Goal: Task Accomplishment & Management: Manage account settings

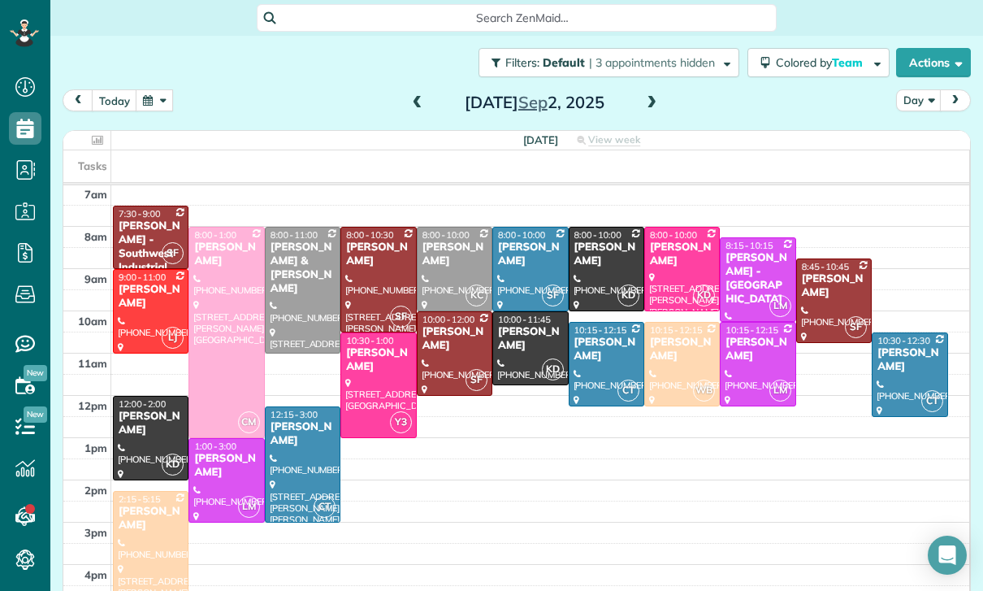
scroll to position [128, 0]
click at [151, 107] on button "button" at bounding box center [154, 100] width 37 height 22
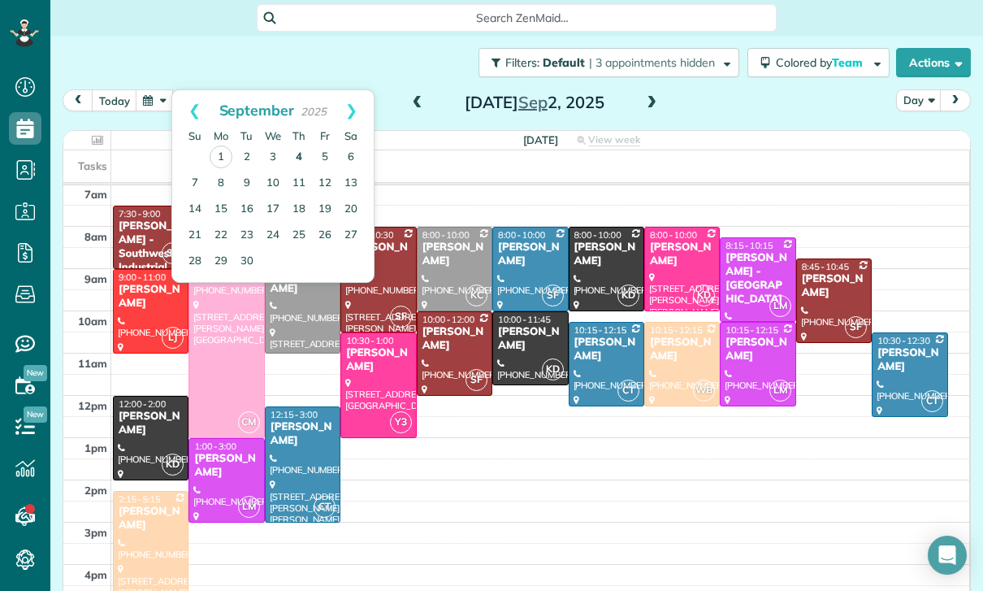
click at [297, 148] on link "4" at bounding box center [299, 158] width 26 height 26
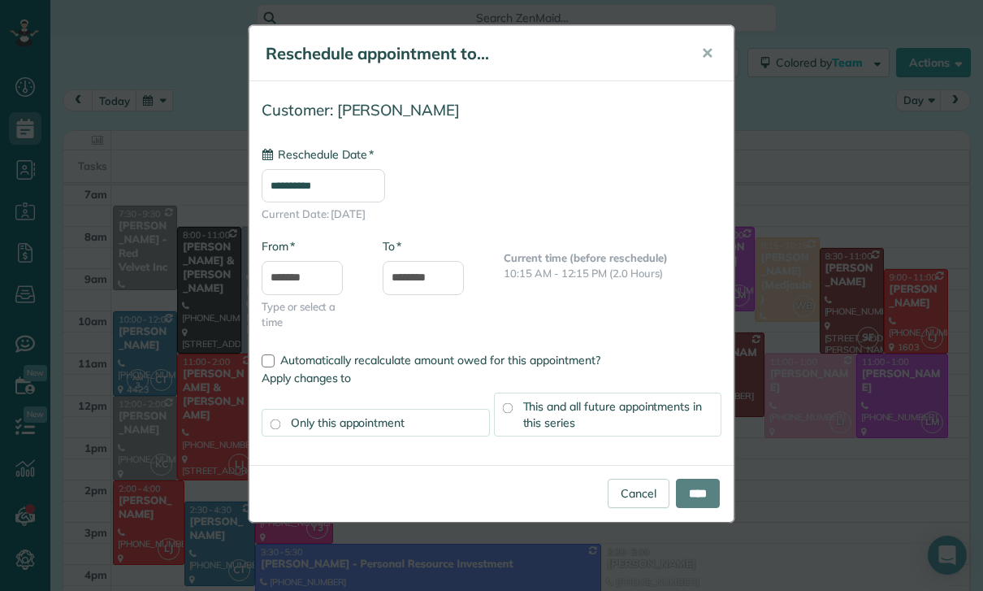
click at [346, 189] on input "**********" at bounding box center [324, 185] width 124 height 33
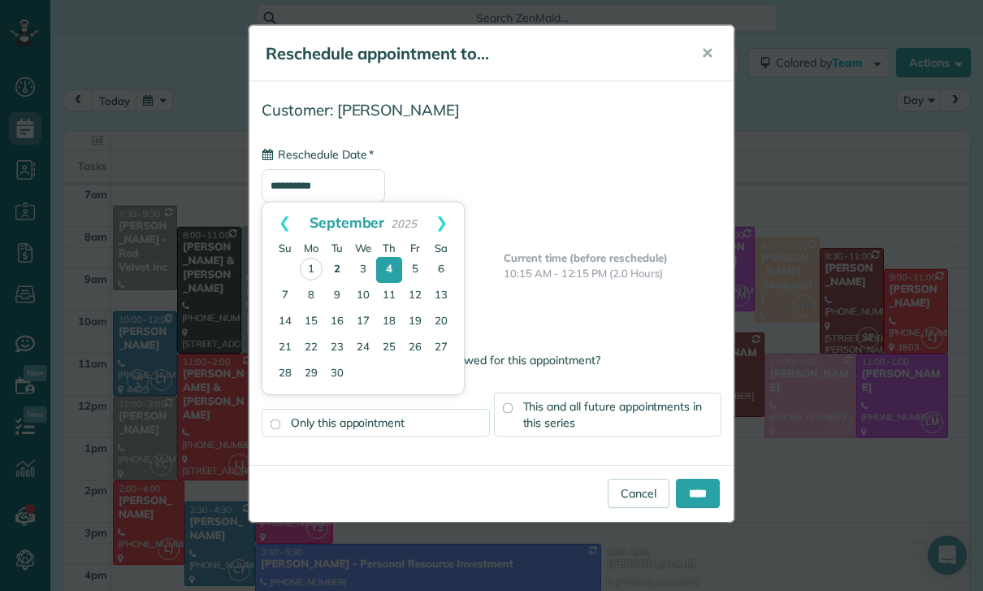
click at [335, 257] on link "2" at bounding box center [337, 270] width 26 height 26
type input "**********"
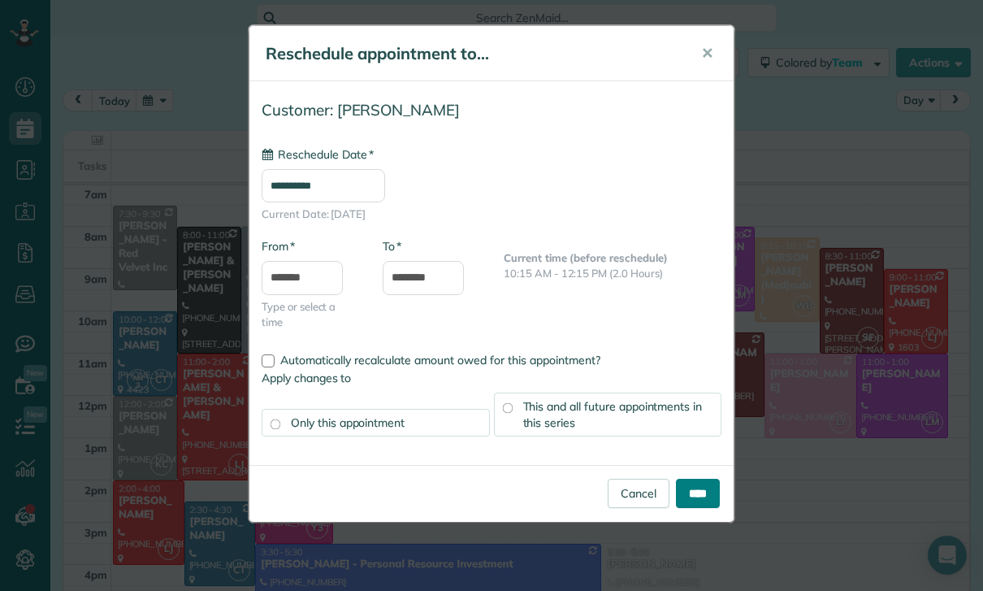
click at [682, 494] on input "****" at bounding box center [698, 493] width 44 height 29
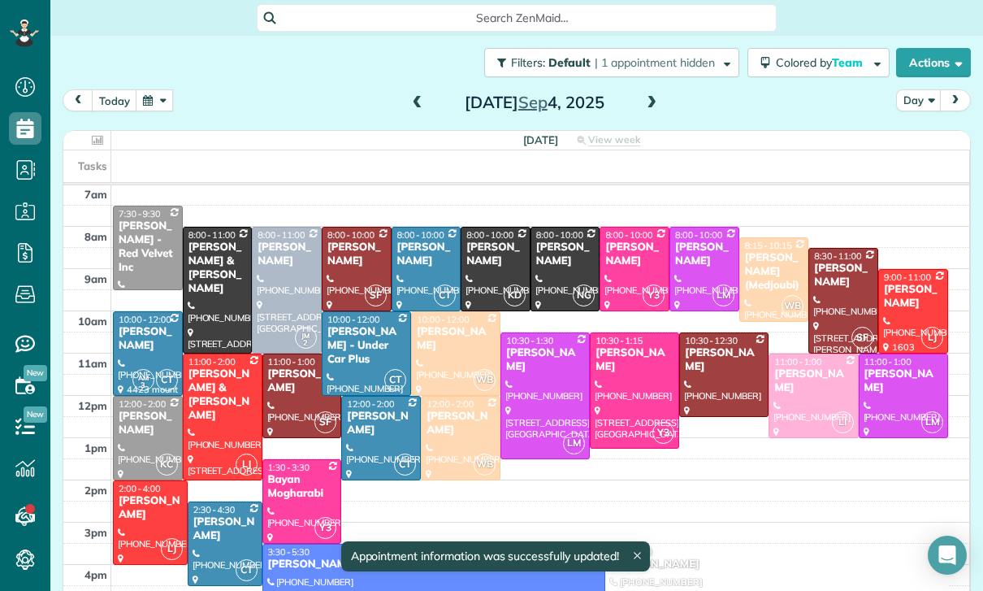
click at [167, 109] on button "button" at bounding box center [154, 100] width 37 height 22
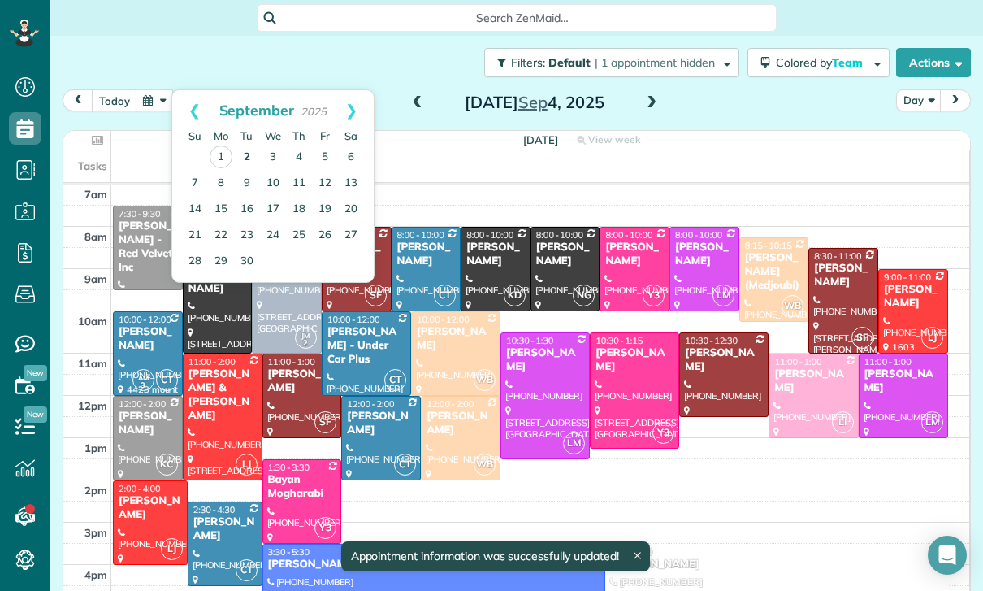
click at [251, 160] on link "2" at bounding box center [247, 158] width 26 height 26
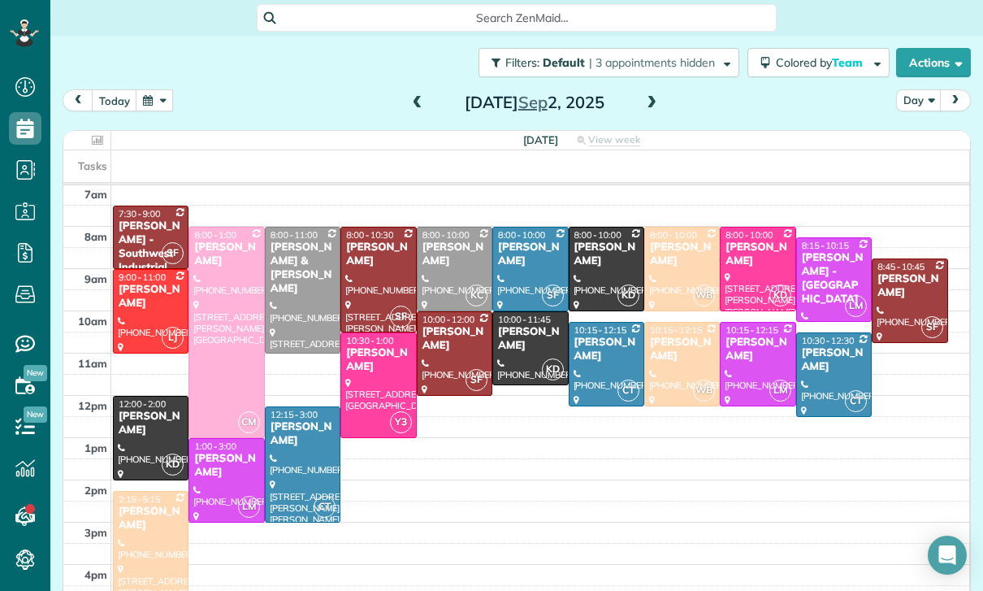
click at [149, 102] on button "button" at bounding box center [154, 100] width 37 height 22
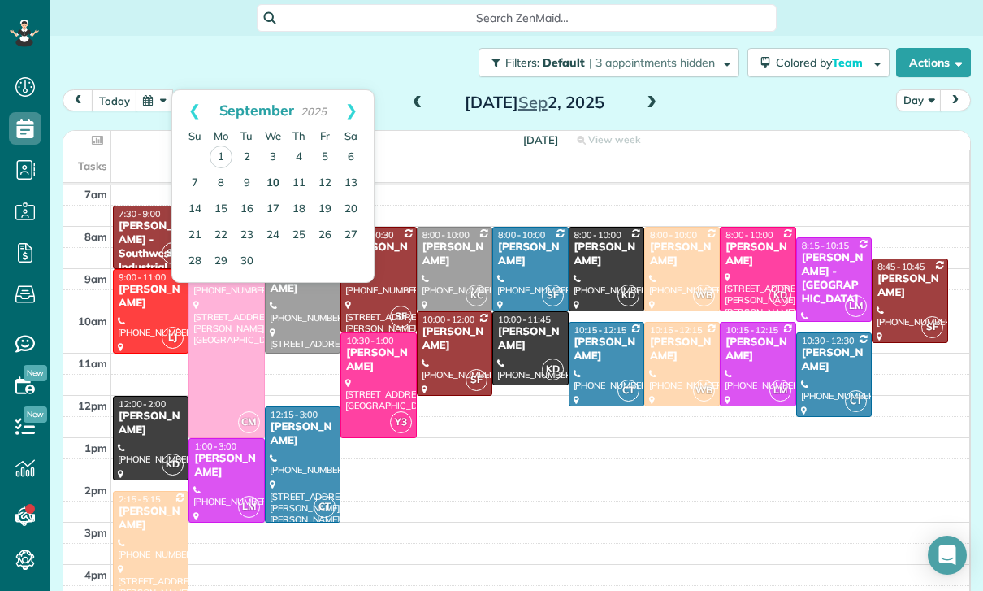
click at [261, 182] on link "10" at bounding box center [273, 184] width 26 height 26
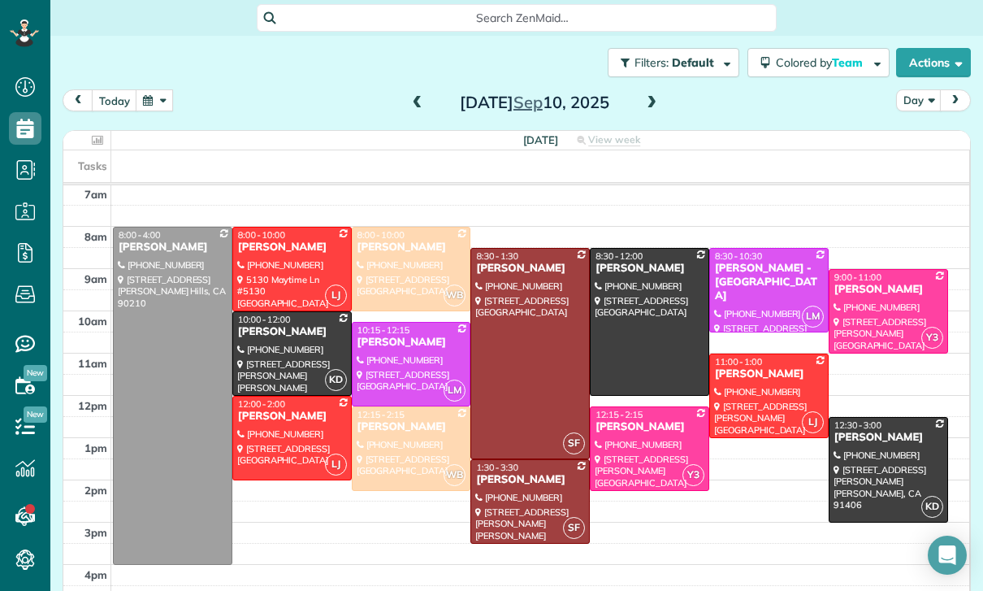
click at [147, 109] on button "button" at bounding box center [154, 100] width 37 height 22
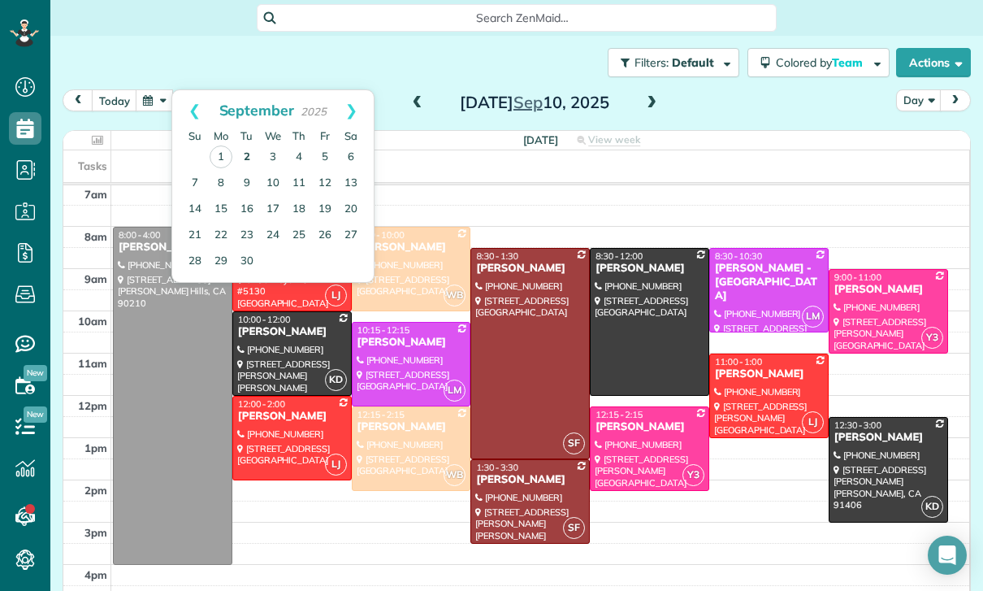
click at [247, 155] on link "2" at bounding box center [247, 158] width 26 height 26
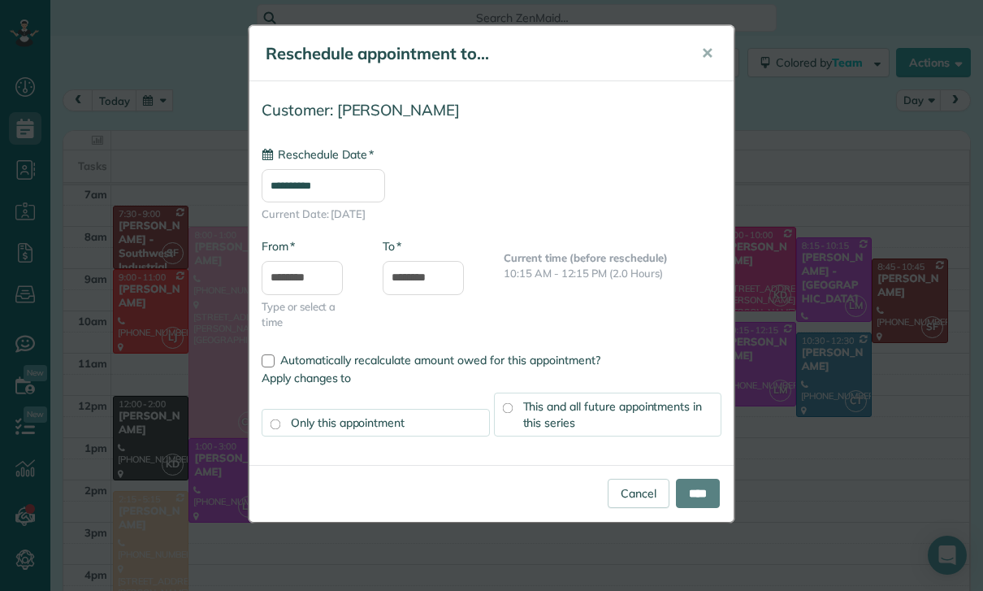
click at [327, 170] on input "**********" at bounding box center [324, 185] width 124 height 33
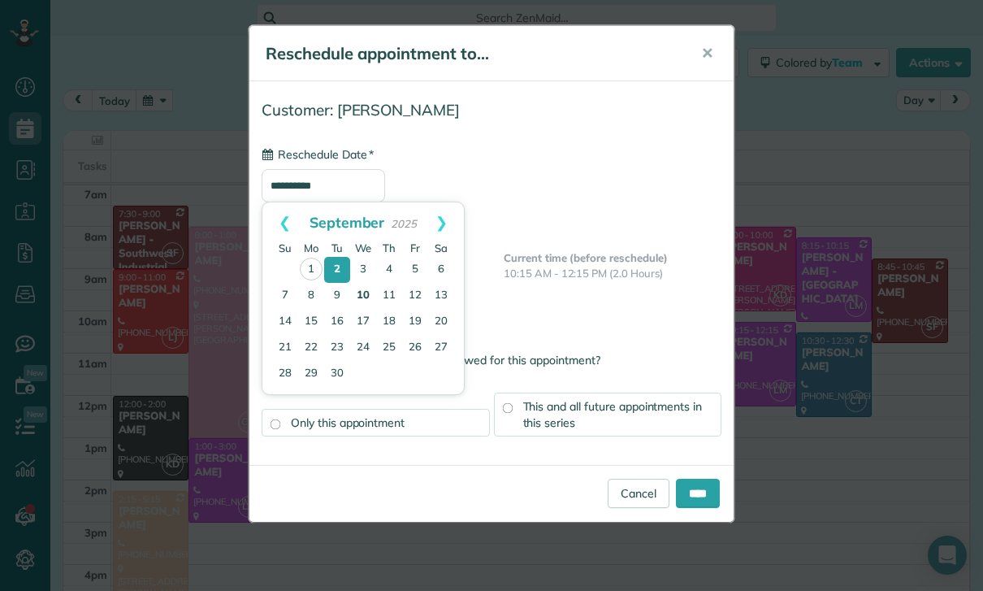
click at [367, 301] on link "10" at bounding box center [363, 296] width 26 height 26
type input "**********"
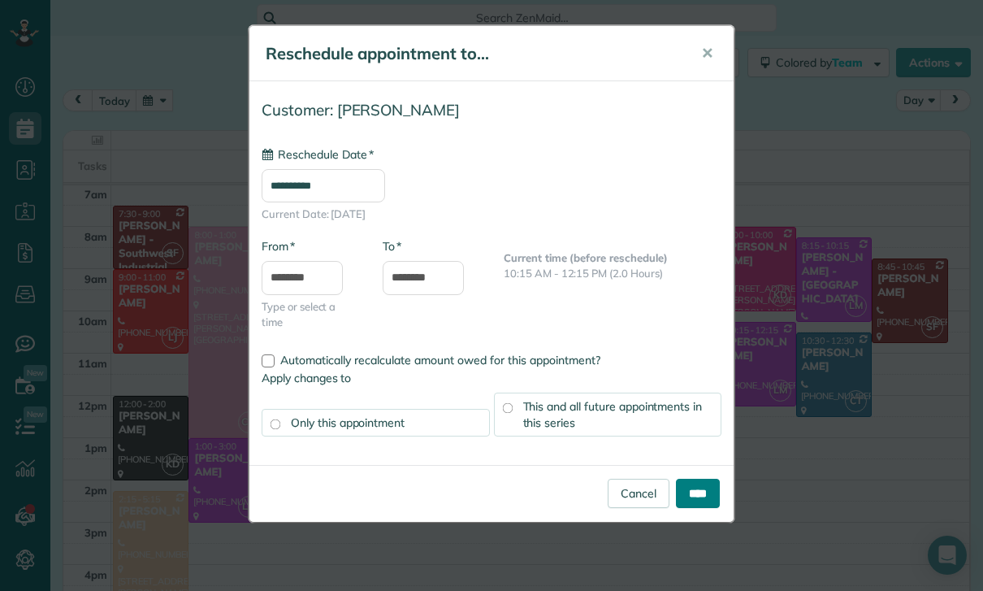
click at [693, 494] on input "****" at bounding box center [698, 493] width 44 height 29
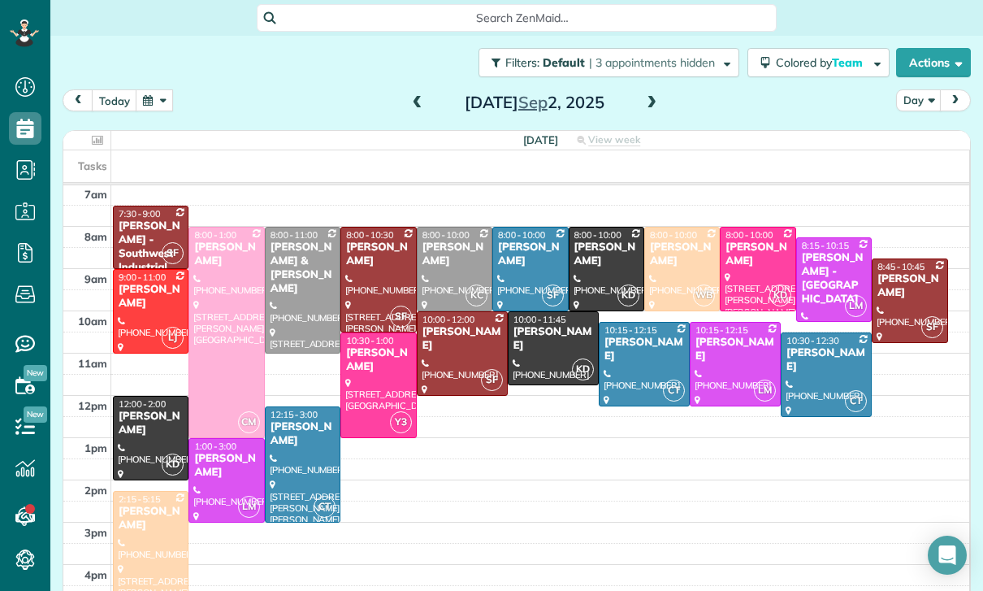
click at [168, 107] on button "button" at bounding box center [154, 100] width 37 height 22
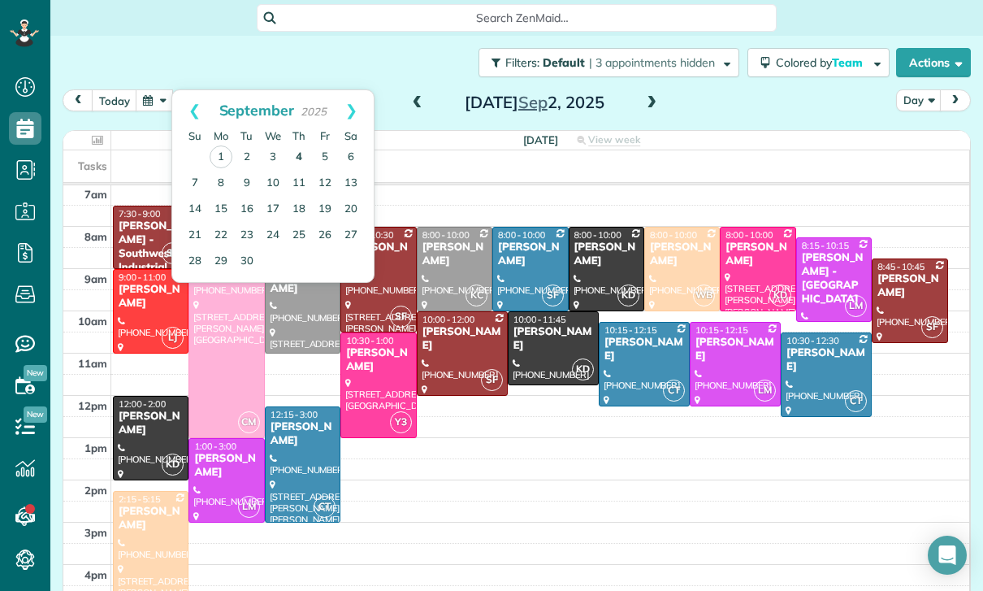
click at [299, 145] on link "4" at bounding box center [299, 158] width 26 height 26
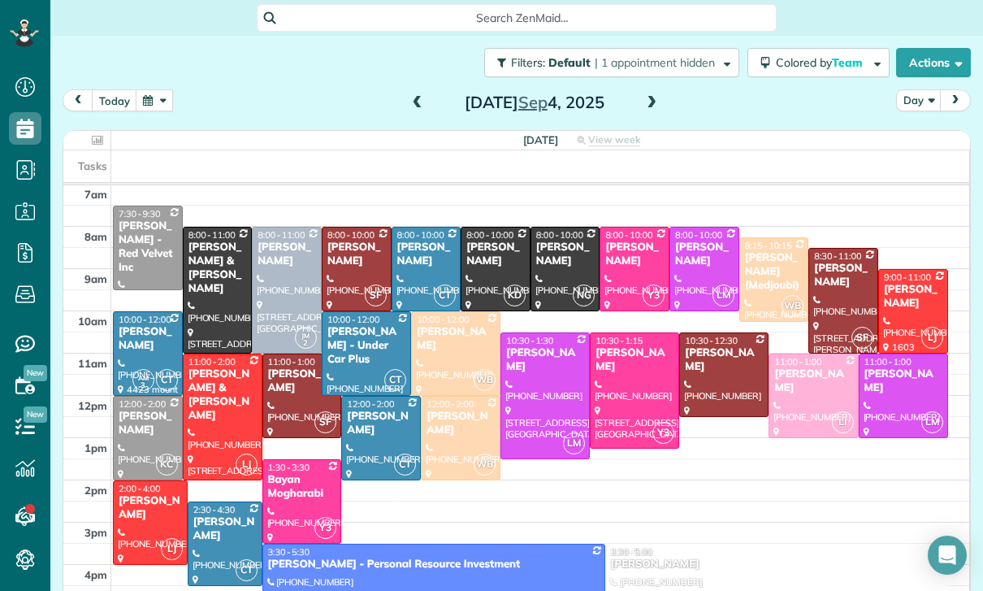
click at [137, 106] on button "button" at bounding box center [154, 100] width 37 height 22
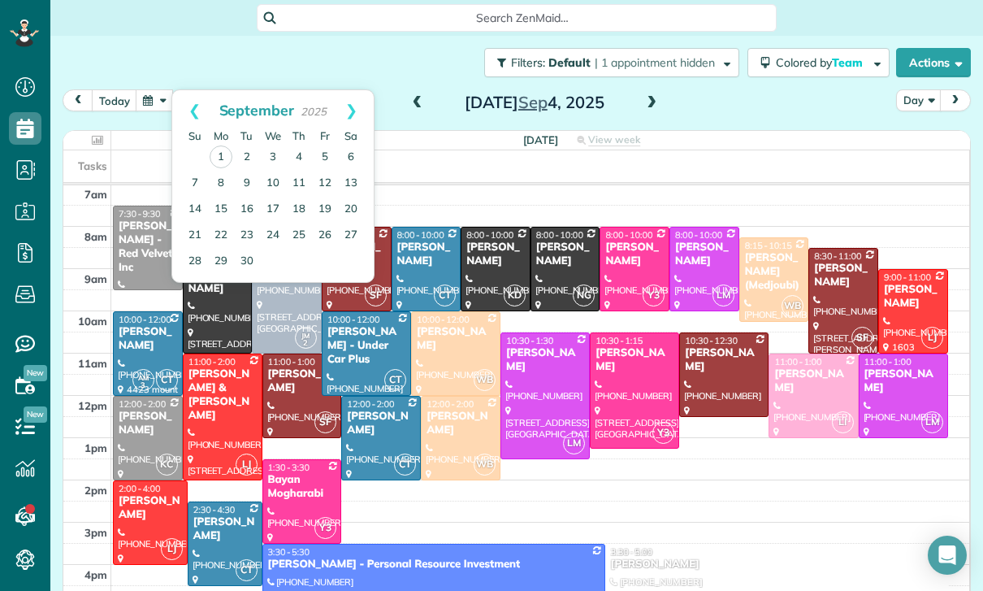
click at [258, 136] on th "Tu" at bounding box center [247, 135] width 26 height 15
click at [253, 157] on link "2" at bounding box center [247, 158] width 26 height 26
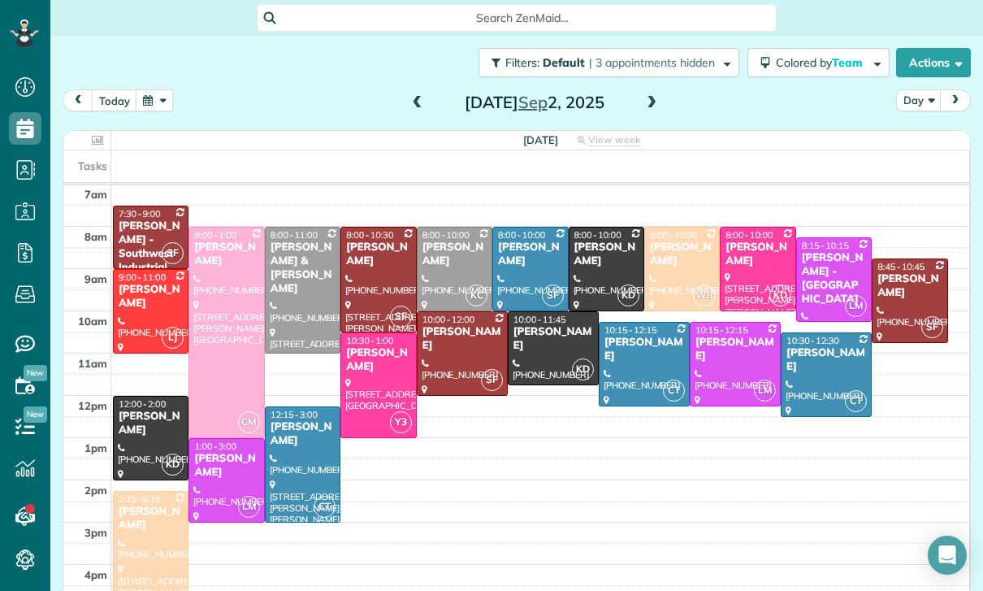
scroll to position [102, 0]
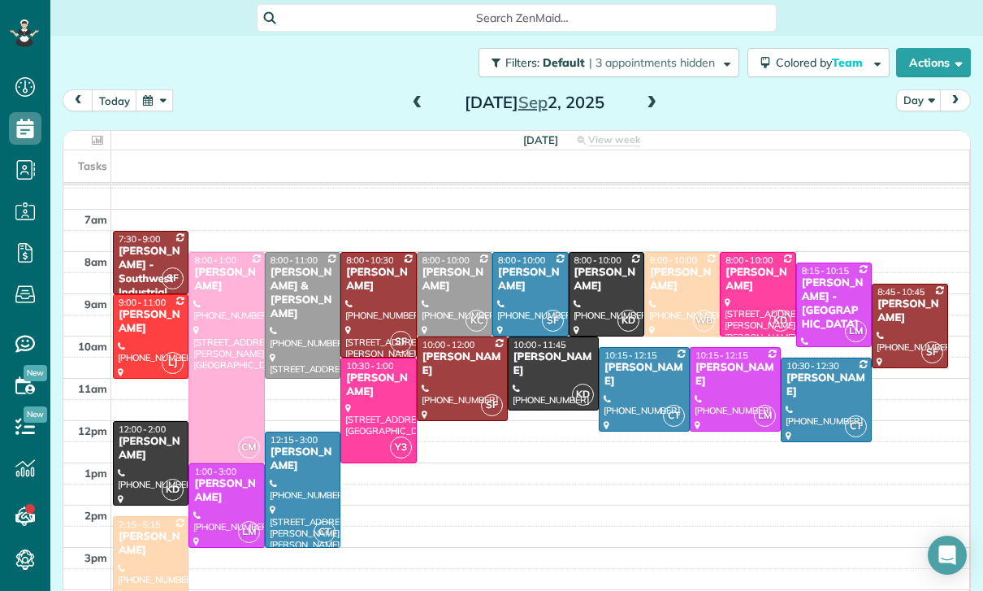
click at [154, 98] on button "button" at bounding box center [154, 100] width 37 height 22
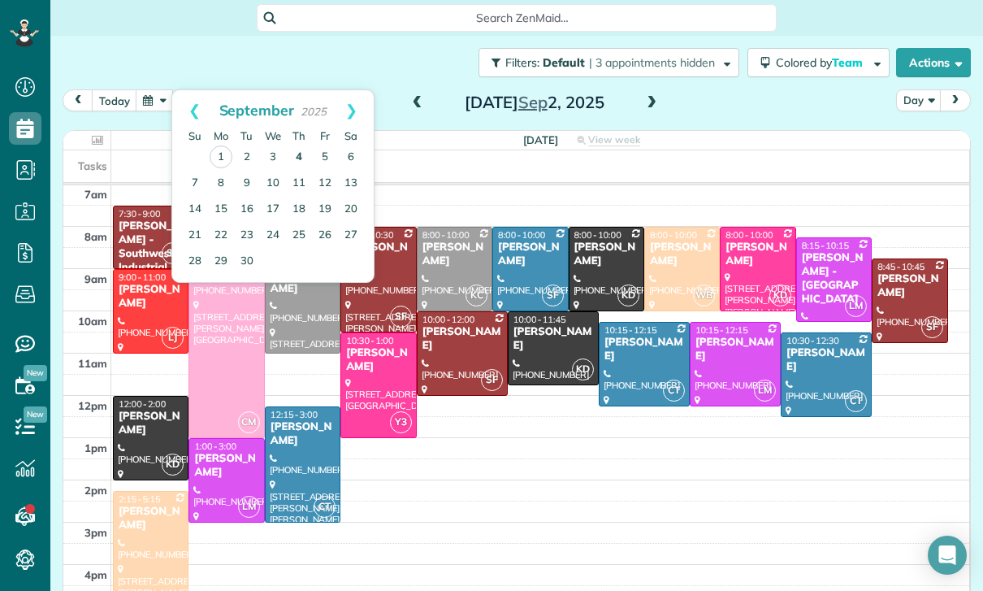
click at [300, 154] on link "4" at bounding box center [299, 158] width 26 height 26
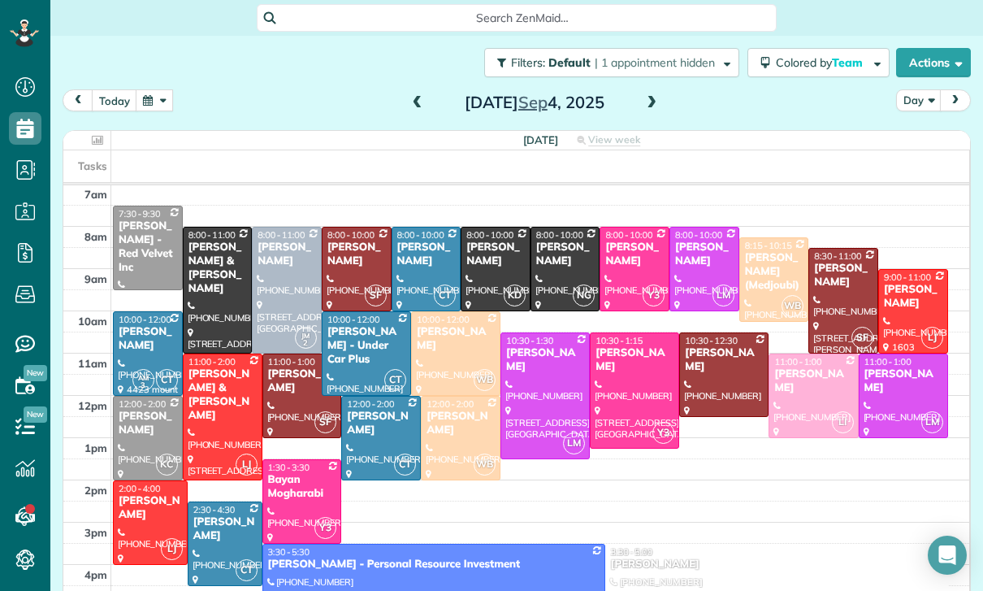
click at [159, 96] on button "button" at bounding box center [154, 100] width 37 height 22
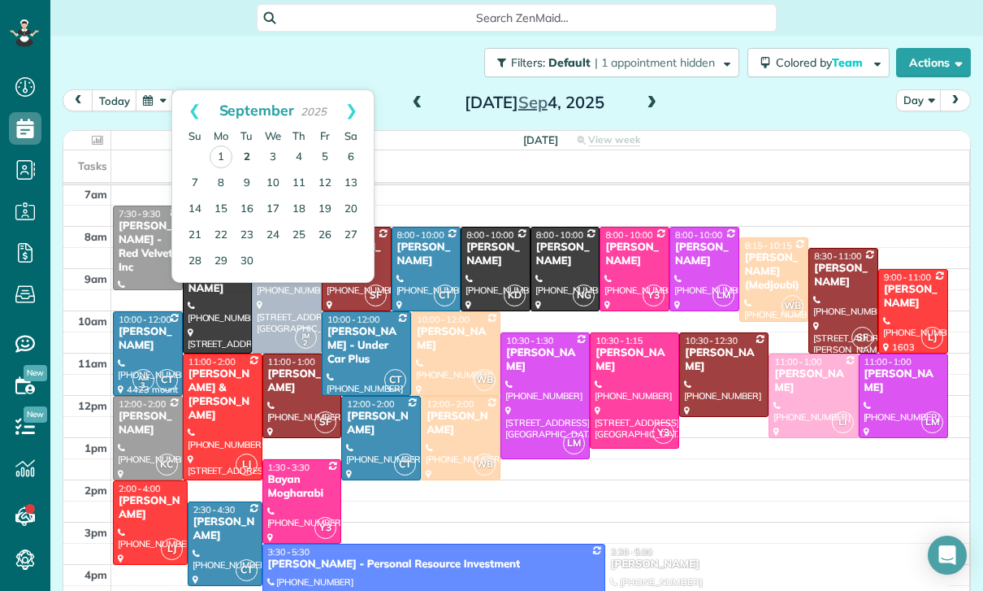
click at [252, 148] on link "2" at bounding box center [247, 158] width 26 height 26
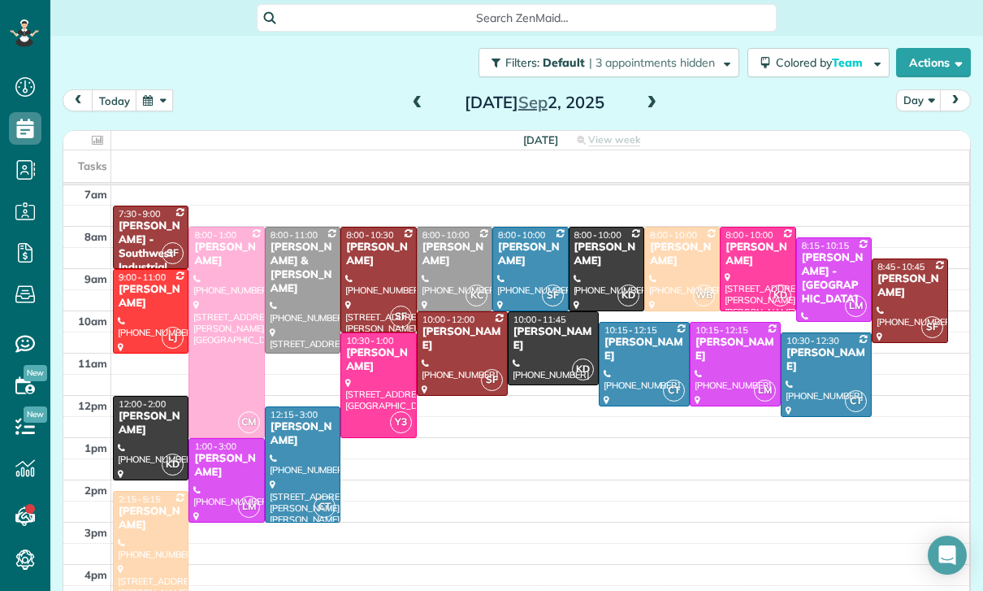
click at [167, 123] on div "[DATE] Day [DATE] [DATE] View week $2,165.00 47 Man Hours 22 Appointments 0% Pa…" at bounding box center [517, 323] width 909 height 469
click at [166, 97] on button "button" at bounding box center [154, 100] width 37 height 22
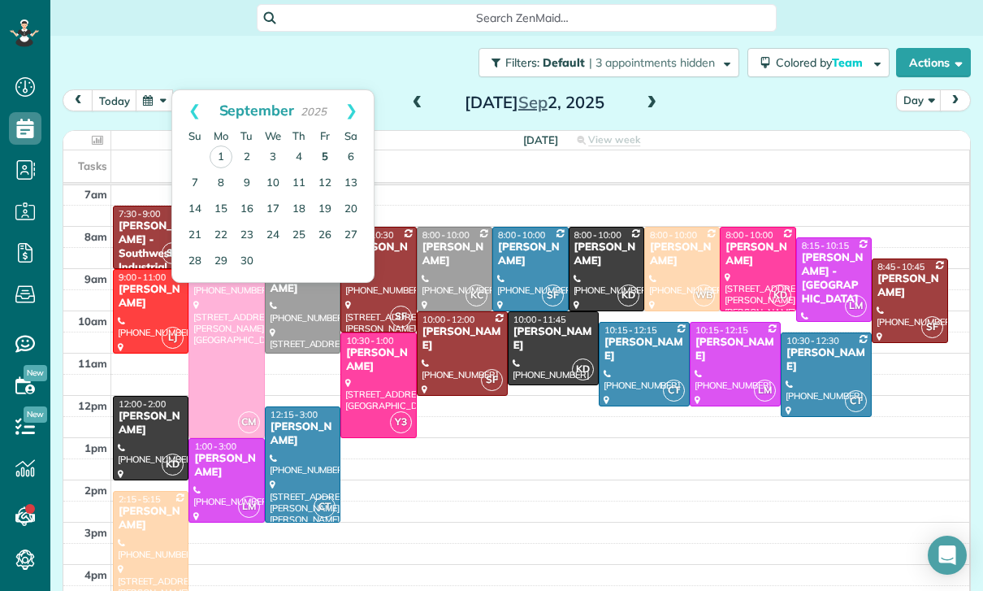
click at [324, 154] on link "5" at bounding box center [325, 158] width 26 height 26
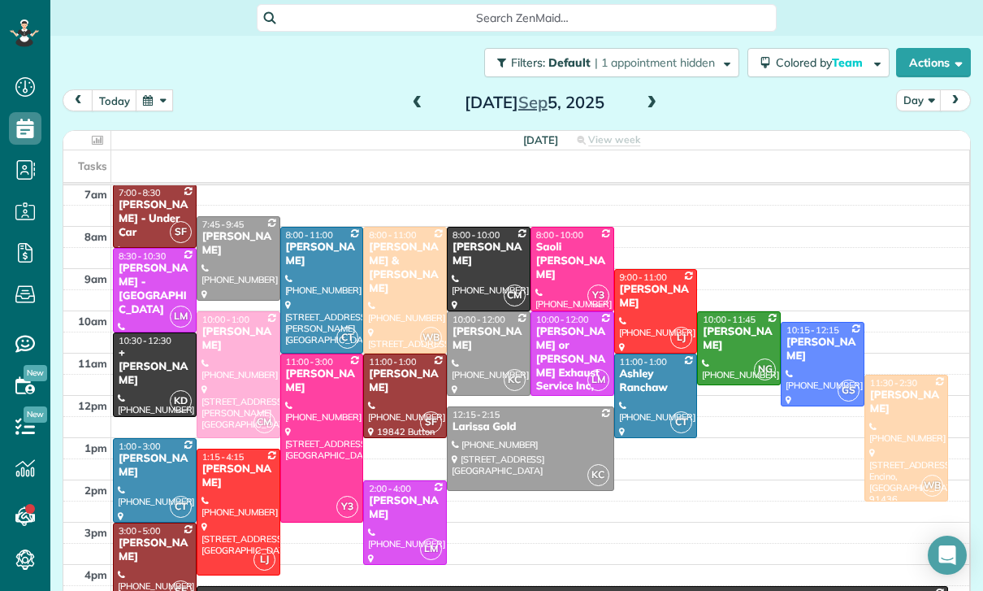
click at [150, 98] on button "button" at bounding box center [154, 100] width 37 height 22
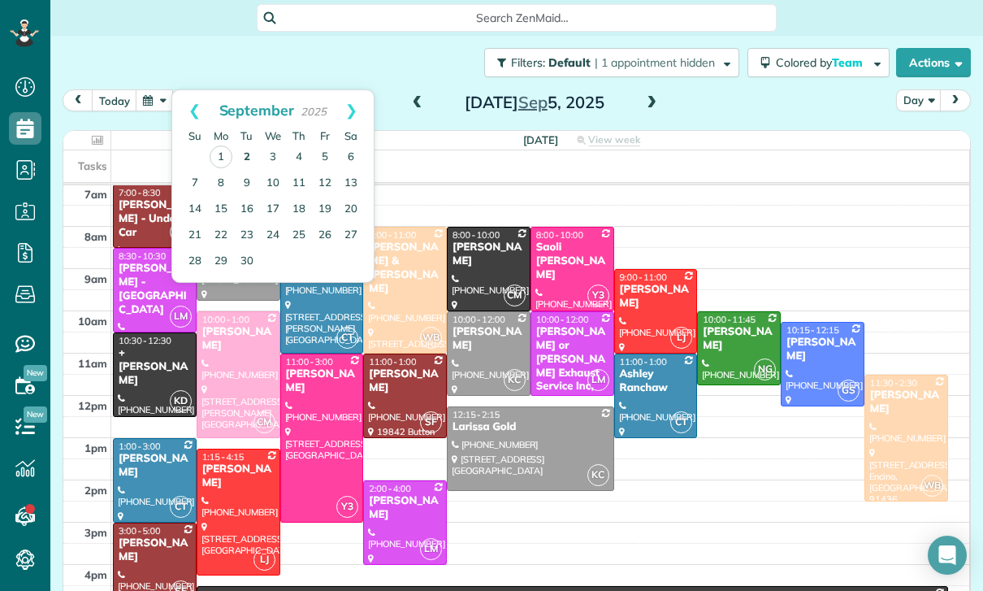
click at [248, 149] on link "2" at bounding box center [247, 158] width 26 height 26
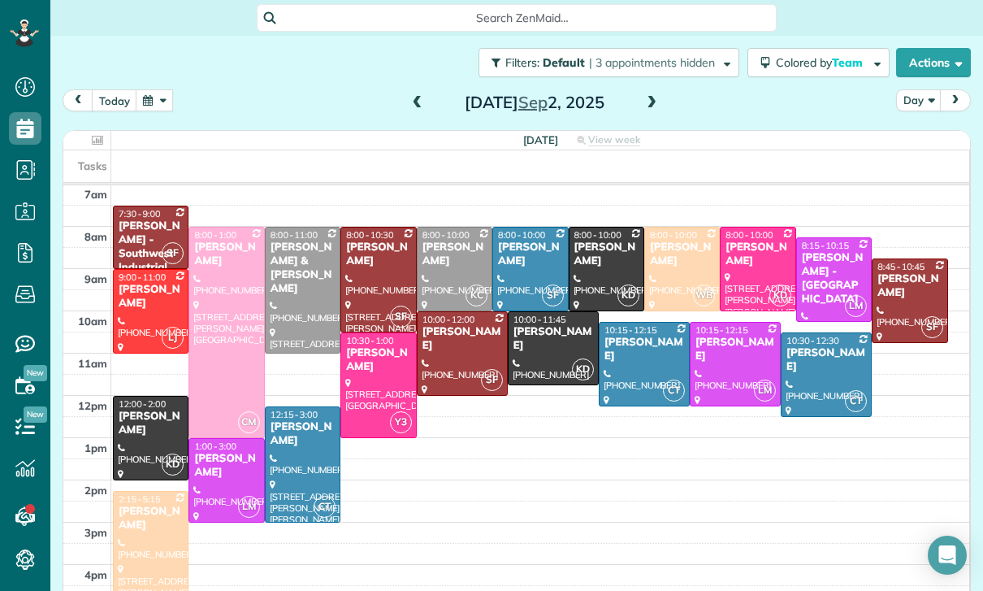
click at [418, 107] on span at bounding box center [418, 103] width 18 height 15
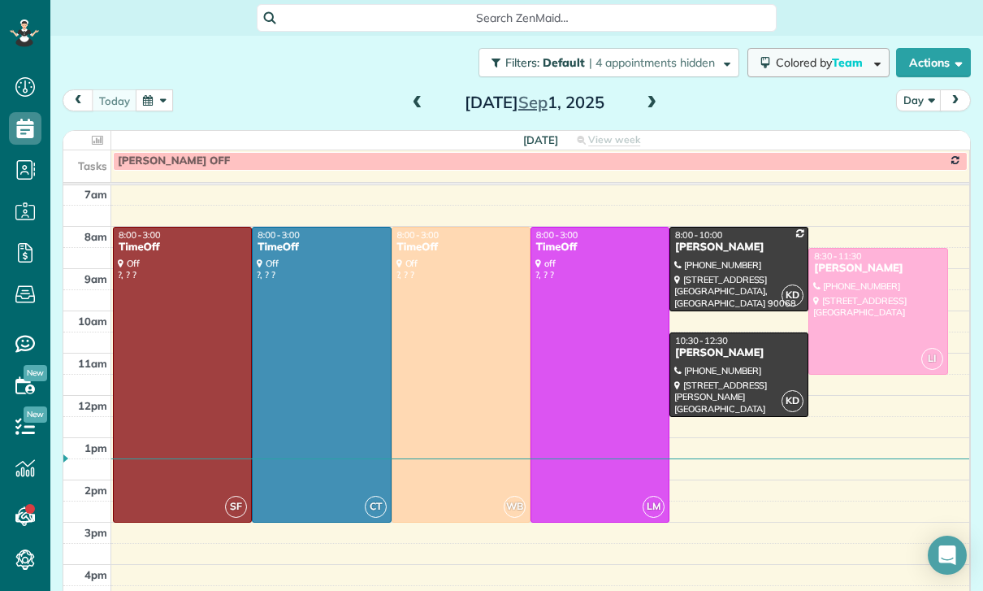
click at [829, 70] on button "Colored by Team" at bounding box center [819, 62] width 142 height 29
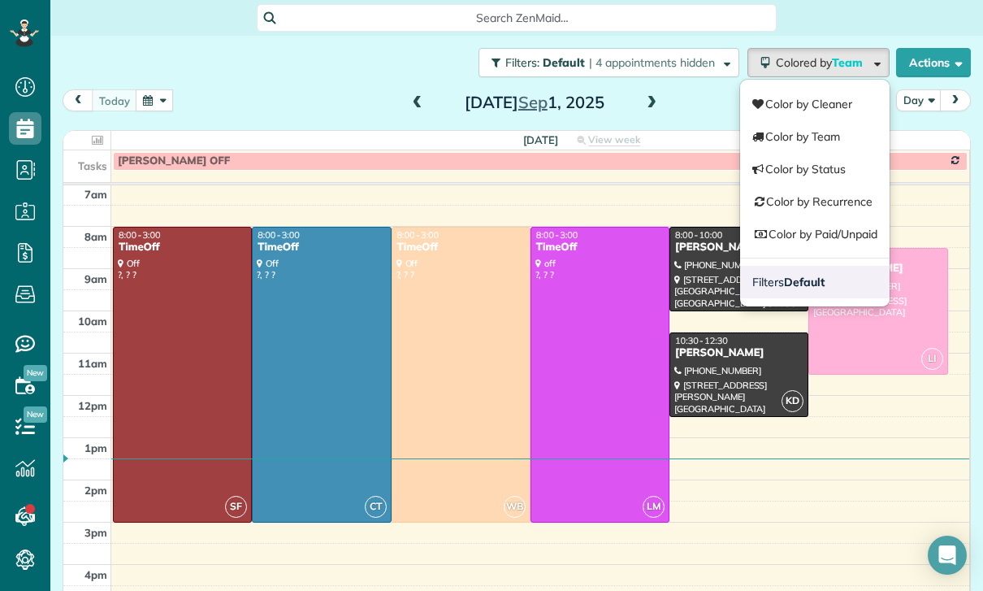
click at [800, 278] on strong "Default" at bounding box center [804, 282] width 41 height 15
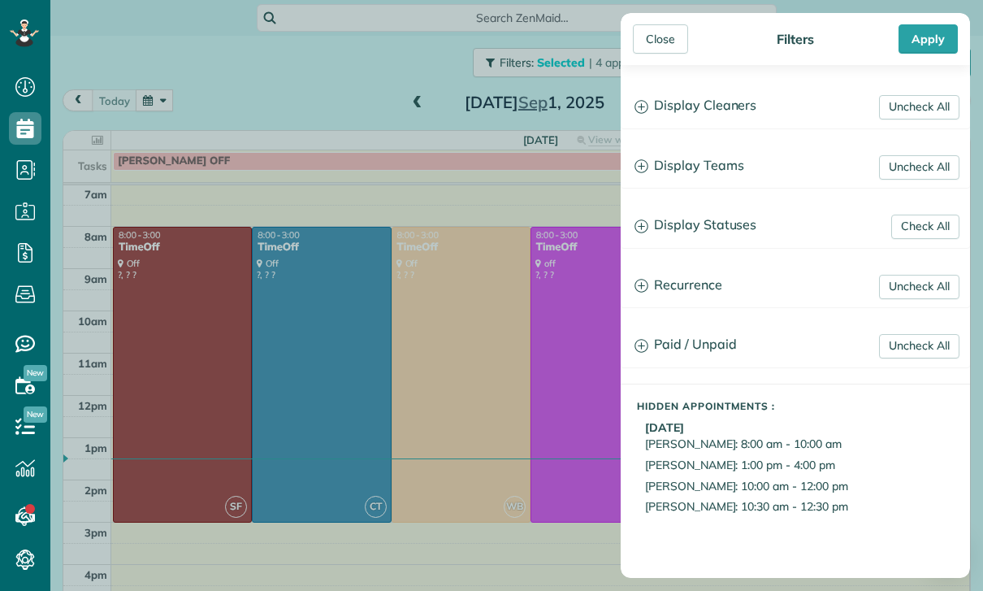
click at [721, 235] on h3 "Display Statuses" at bounding box center [796, 225] width 348 height 41
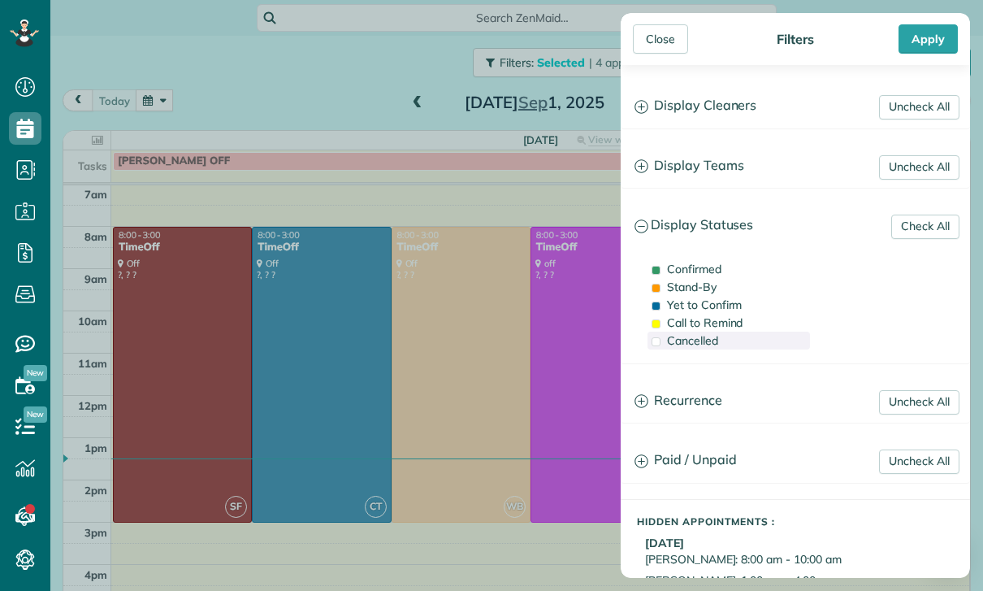
click at [694, 348] on span "Cancelled" at bounding box center [692, 340] width 51 height 15
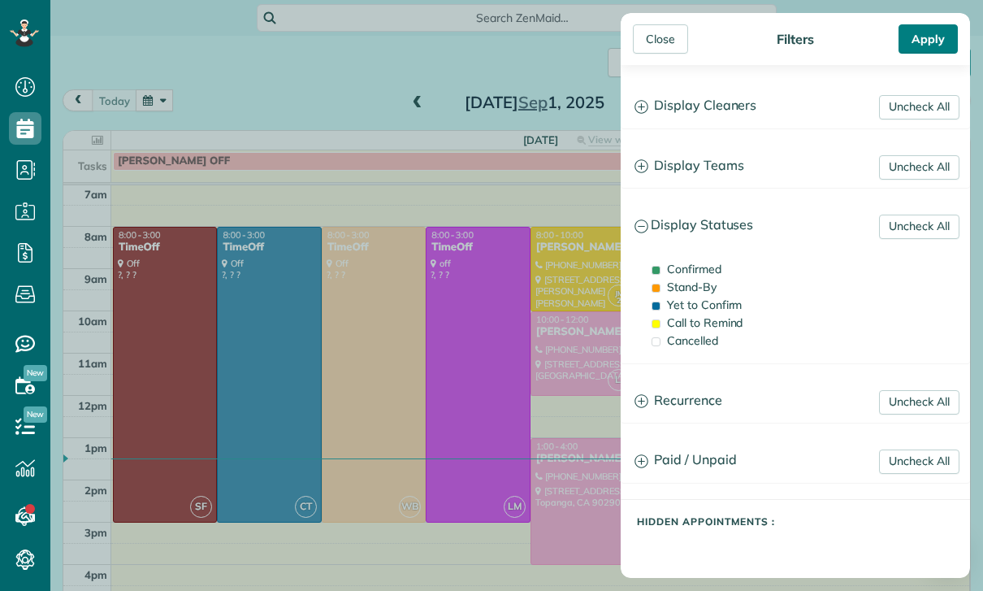
click at [931, 36] on div "Apply" at bounding box center [928, 38] width 59 height 29
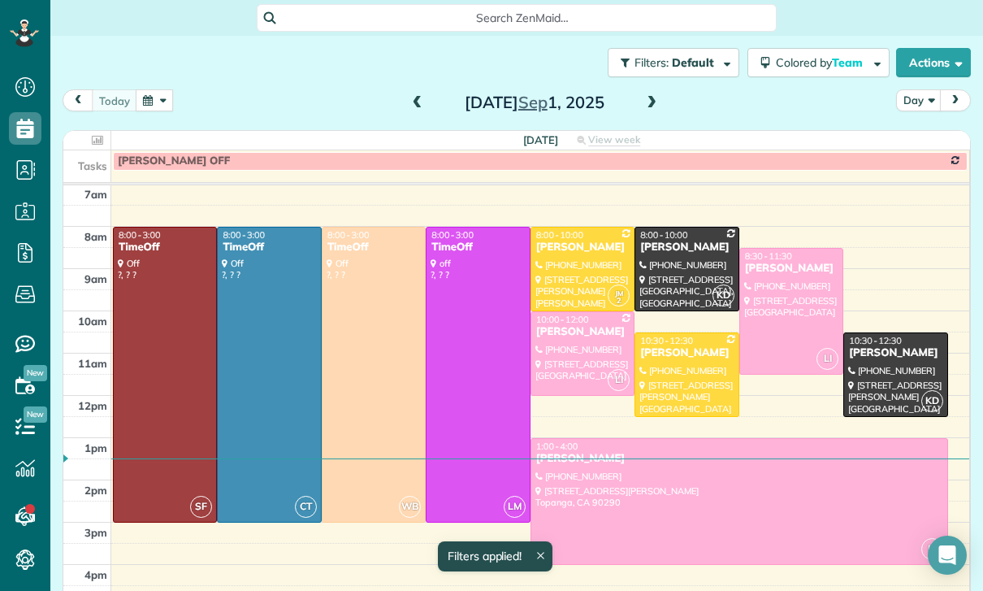
click at [660, 102] on span at bounding box center [652, 103] width 18 height 15
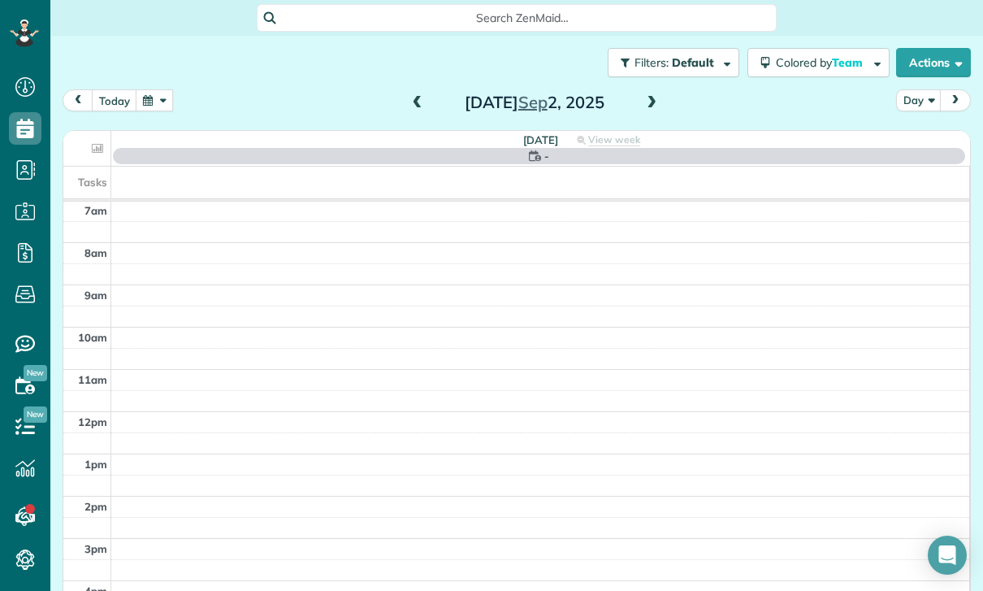
scroll to position [128, 0]
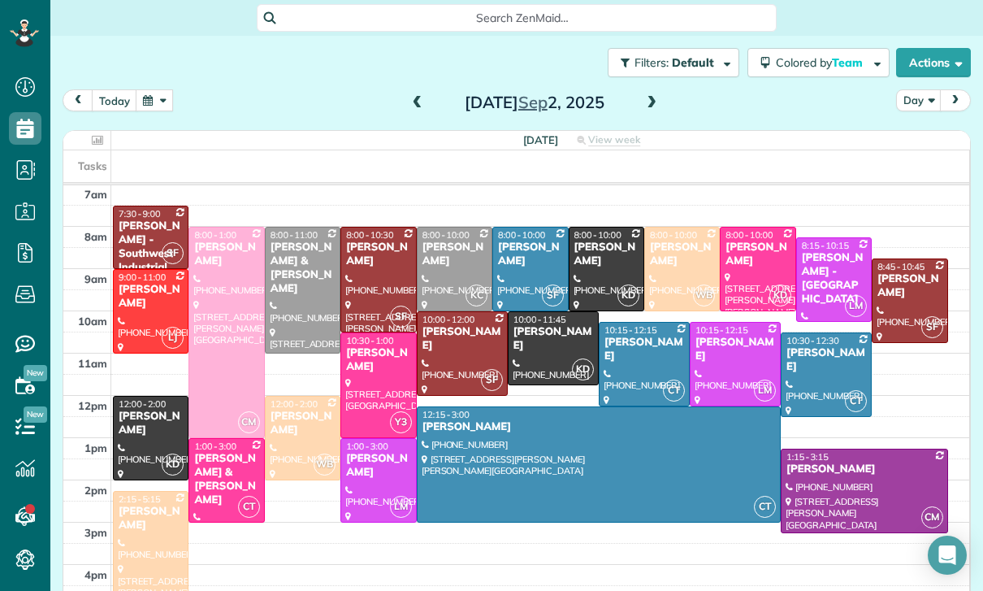
click at [827, 373] on div at bounding box center [826, 374] width 89 height 83
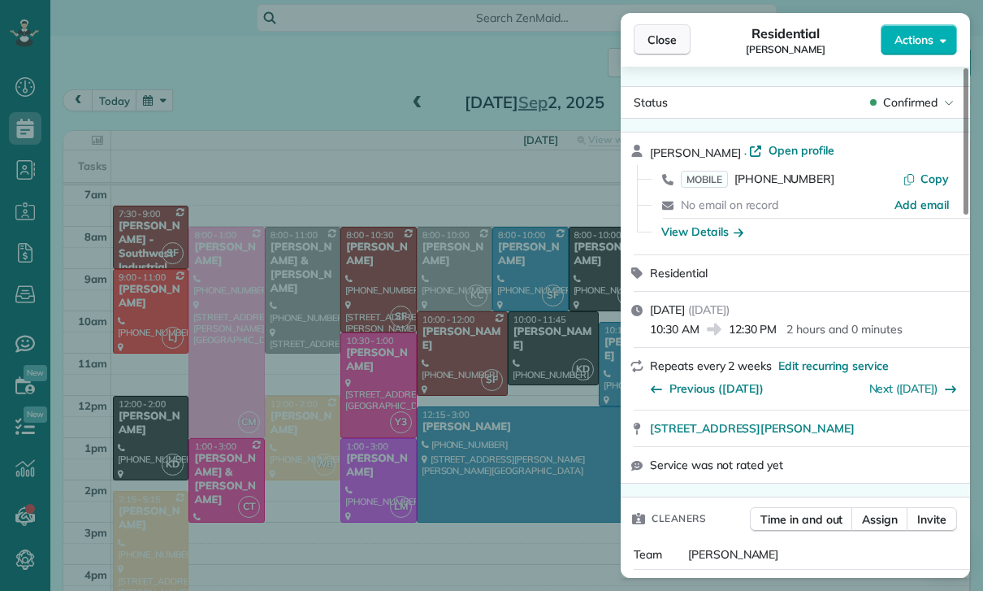
click at [666, 33] on span "Close" at bounding box center [662, 40] width 29 height 16
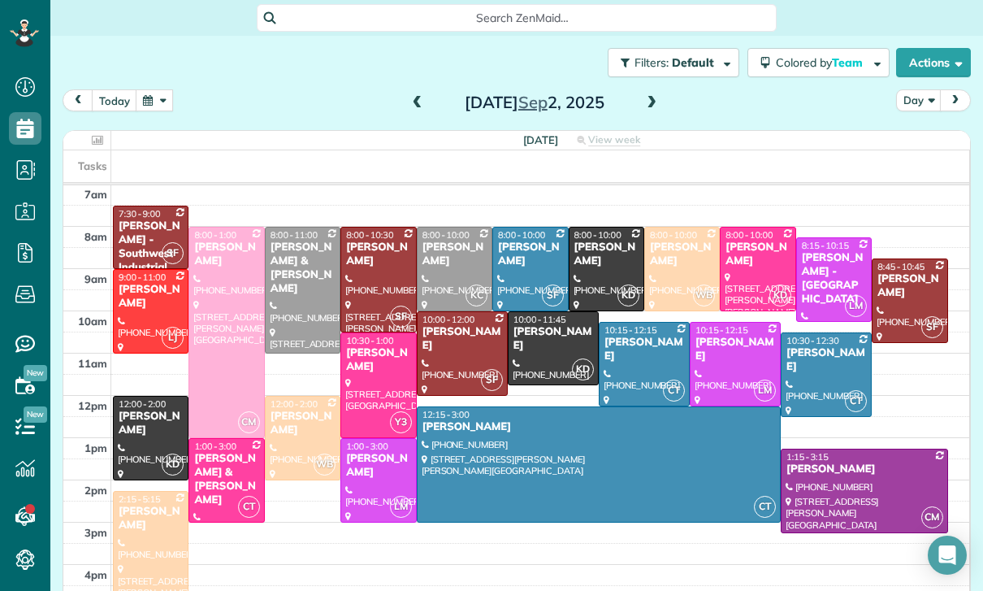
click at [834, 366] on div at bounding box center [826, 374] width 89 height 83
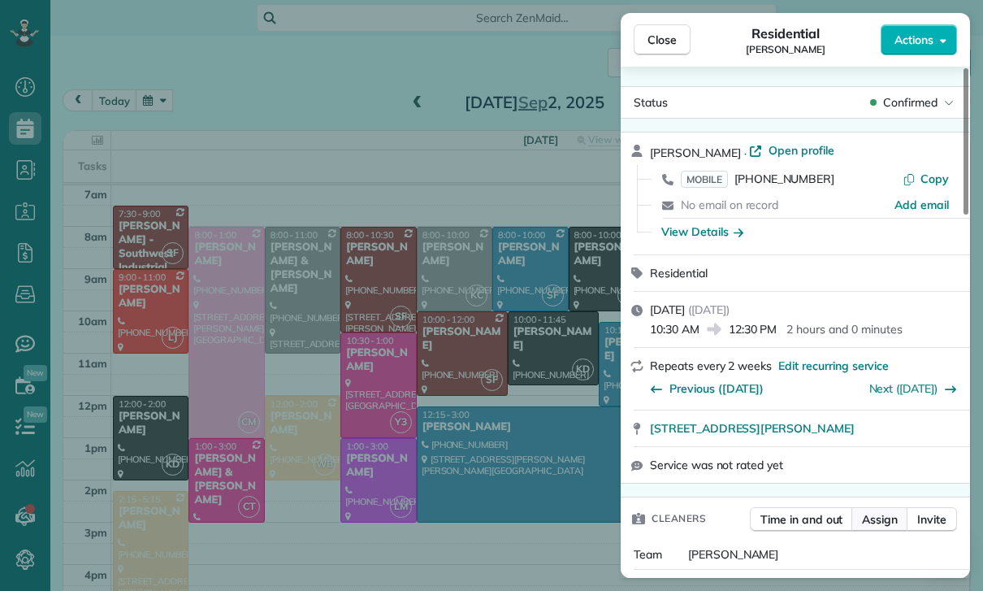
click at [876, 527] on button "Assign" at bounding box center [880, 519] width 57 height 24
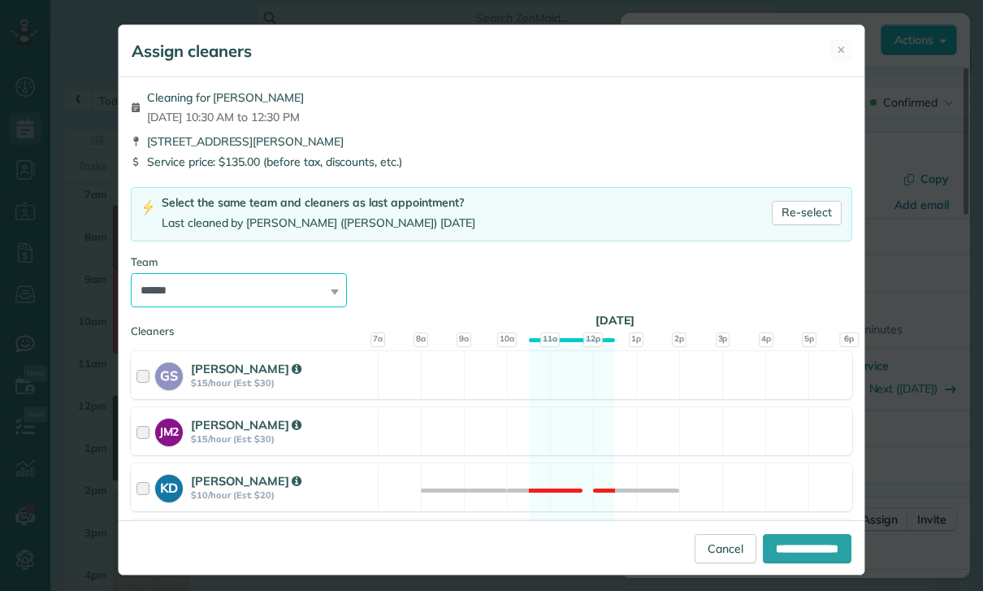
click at [318, 281] on select "**********" at bounding box center [239, 290] width 216 height 34
select select "**"
click at [792, 563] on input "**********" at bounding box center [807, 548] width 89 height 29
type input "**********"
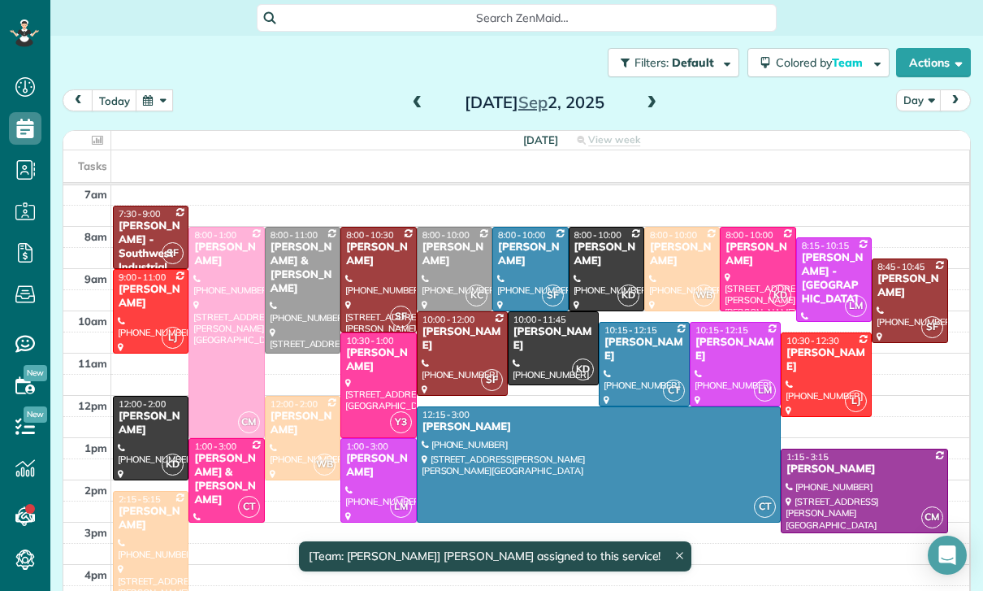
scroll to position [128, 0]
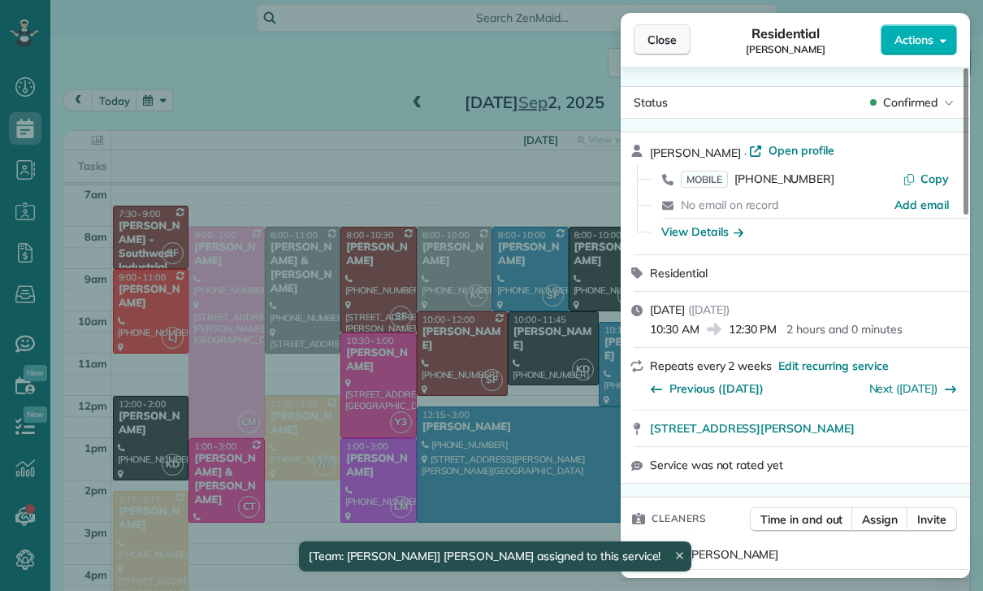
click at [673, 25] on button "Close" at bounding box center [662, 39] width 57 height 31
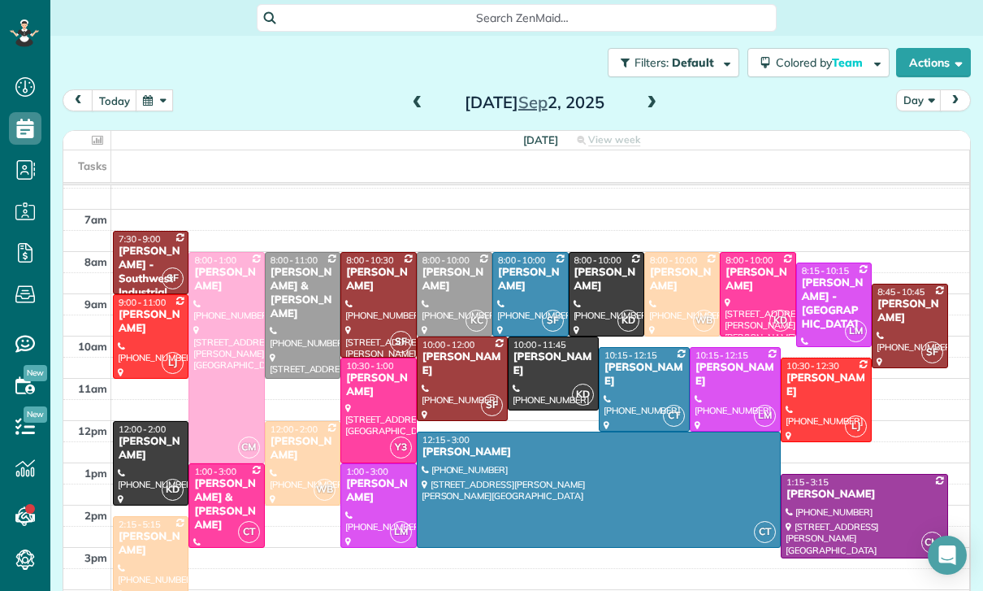
scroll to position [128, 0]
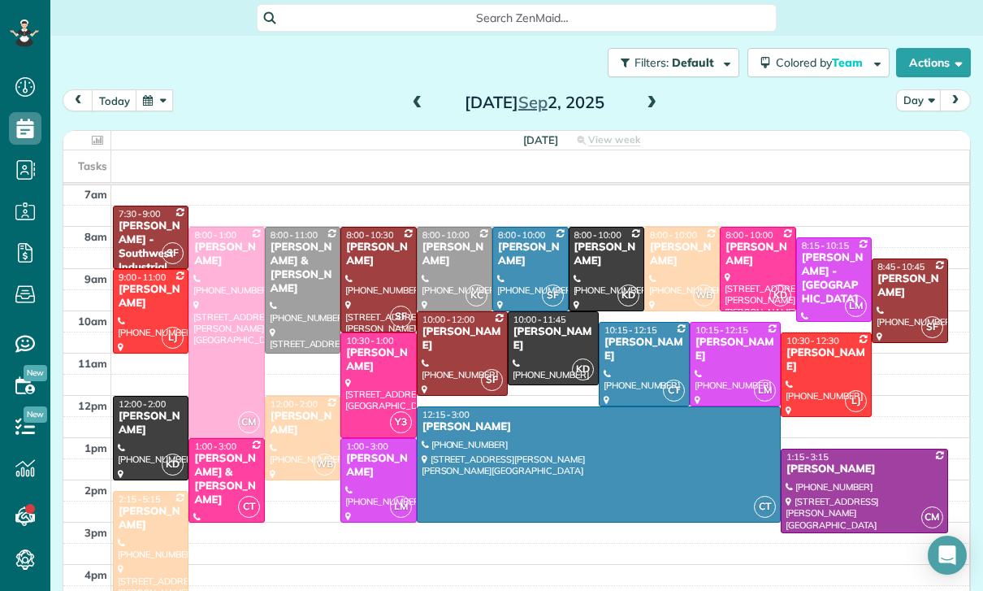
click at [154, 99] on button "button" at bounding box center [154, 100] width 37 height 22
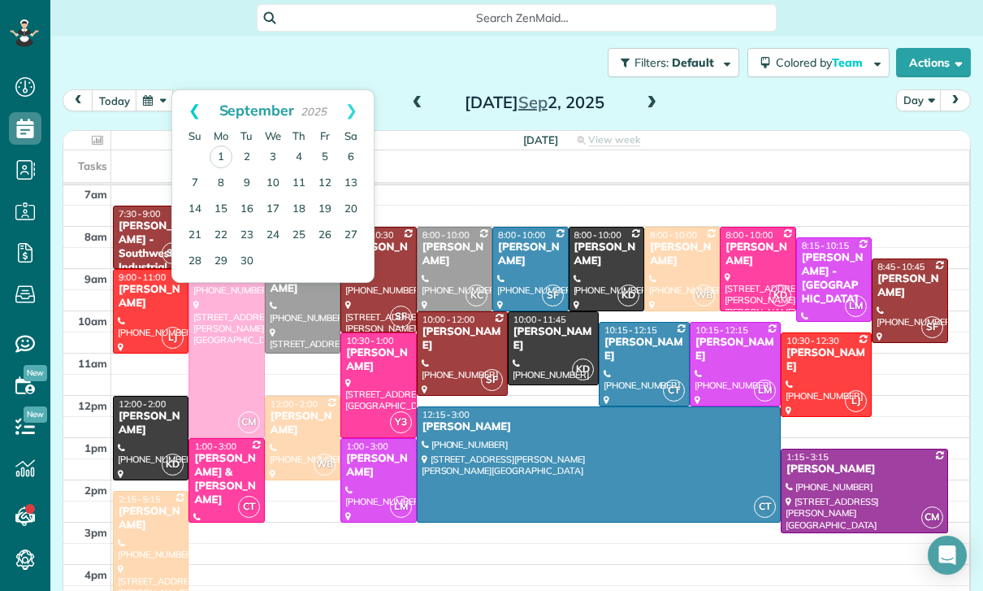
click at [197, 116] on link "Prev" at bounding box center [194, 110] width 45 height 41
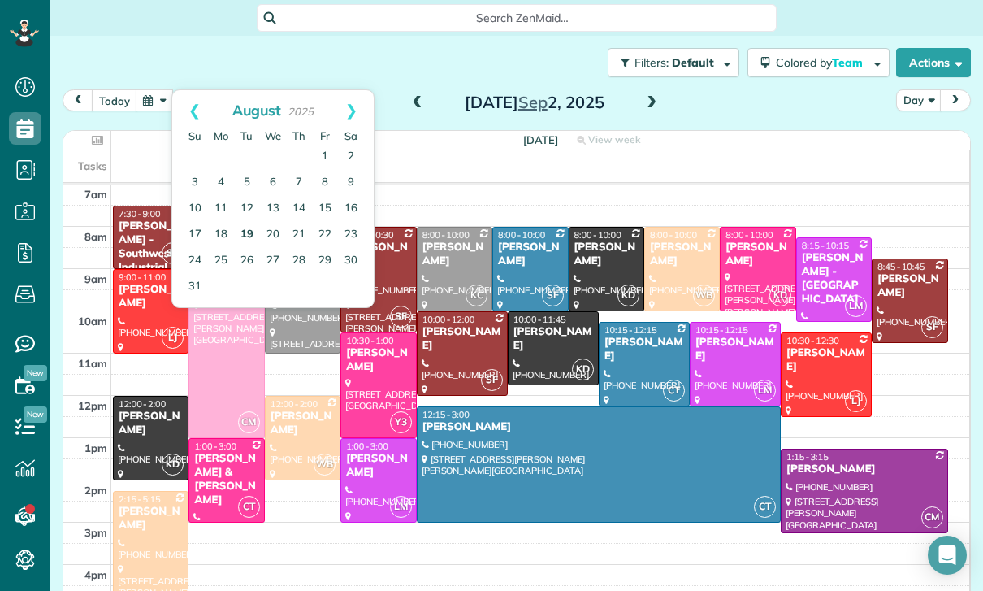
click at [244, 228] on link "19" at bounding box center [247, 235] width 26 height 26
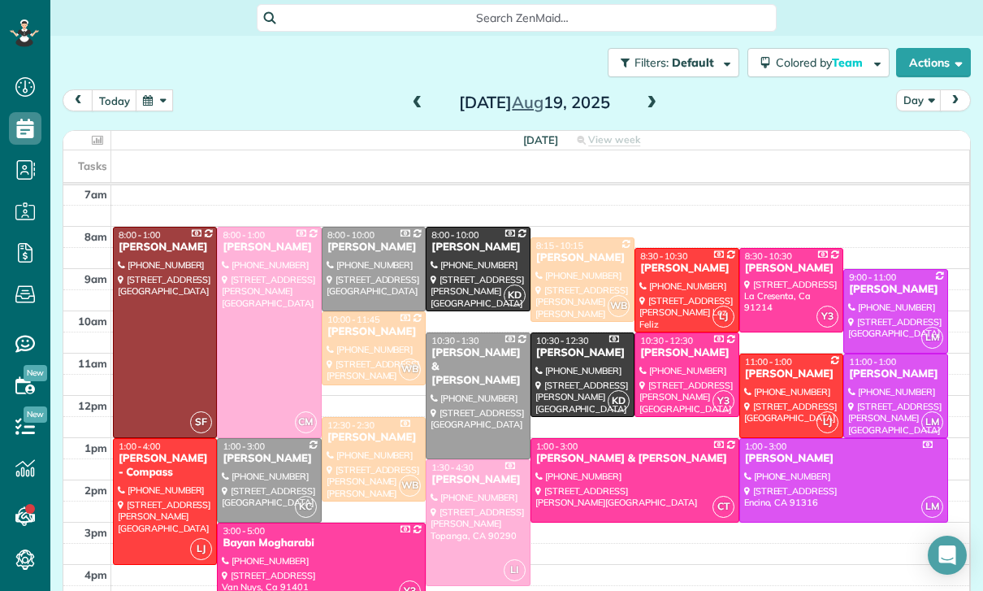
click at [159, 89] on button "button" at bounding box center [154, 100] width 37 height 22
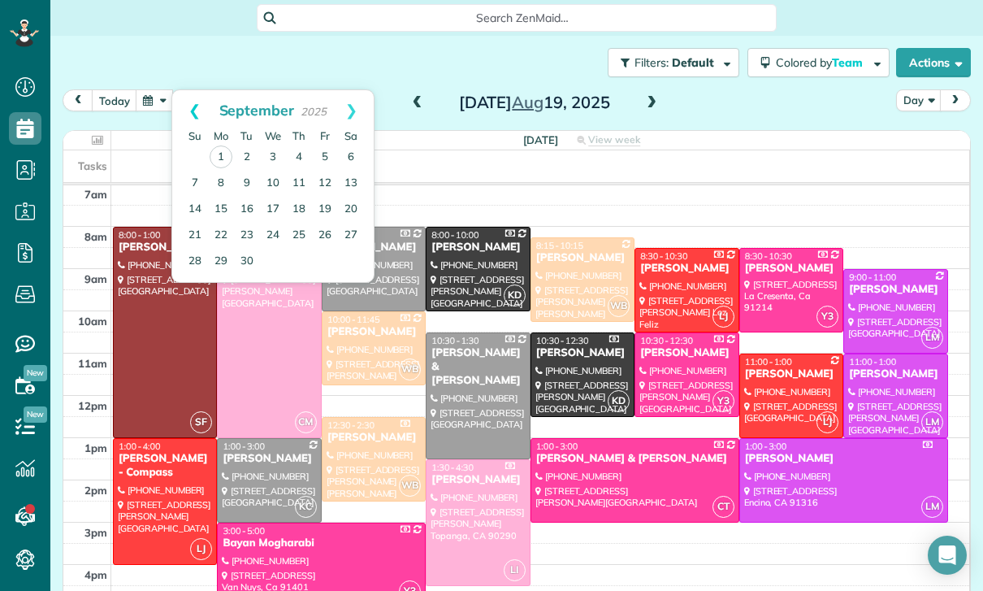
click at [181, 93] on link "Prev" at bounding box center [194, 110] width 45 height 41
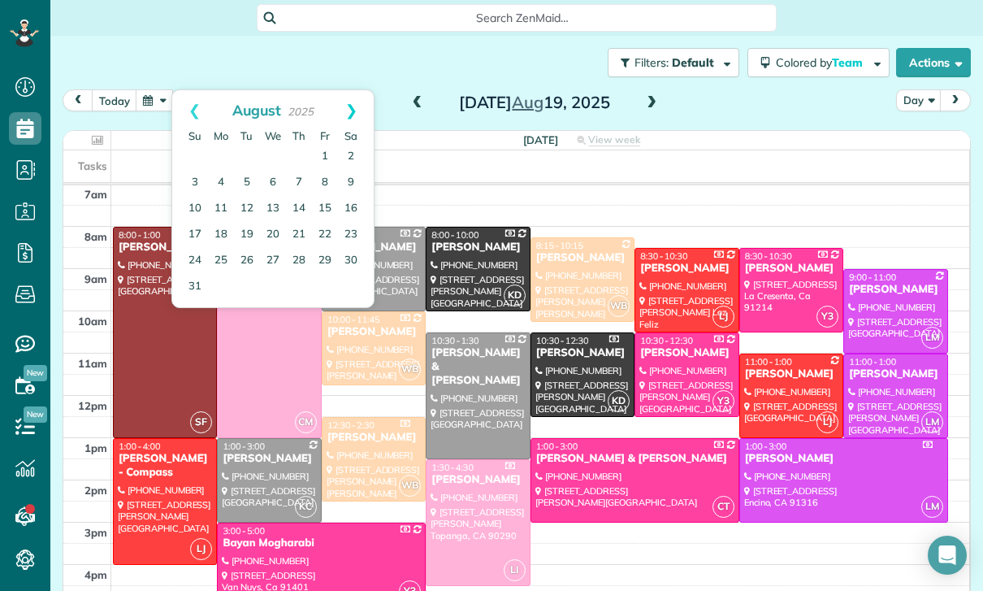
click at [355, 94] on link "Next" at bounding box center [351, 110] width 45 height 41
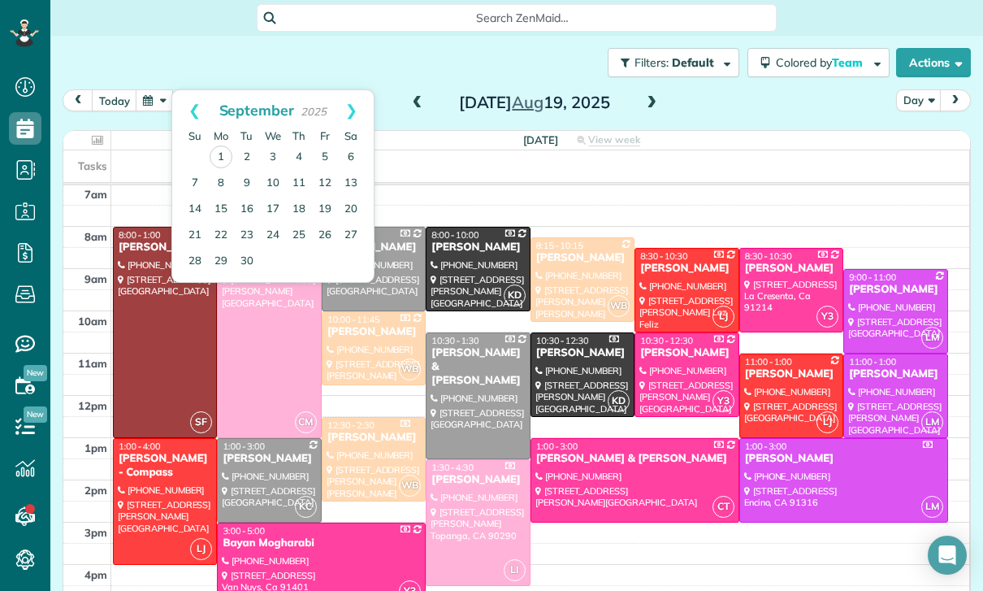
click at [140, 20] on div "Search ZenMaid…" at bounding box center [516, 18] width 933 height 28
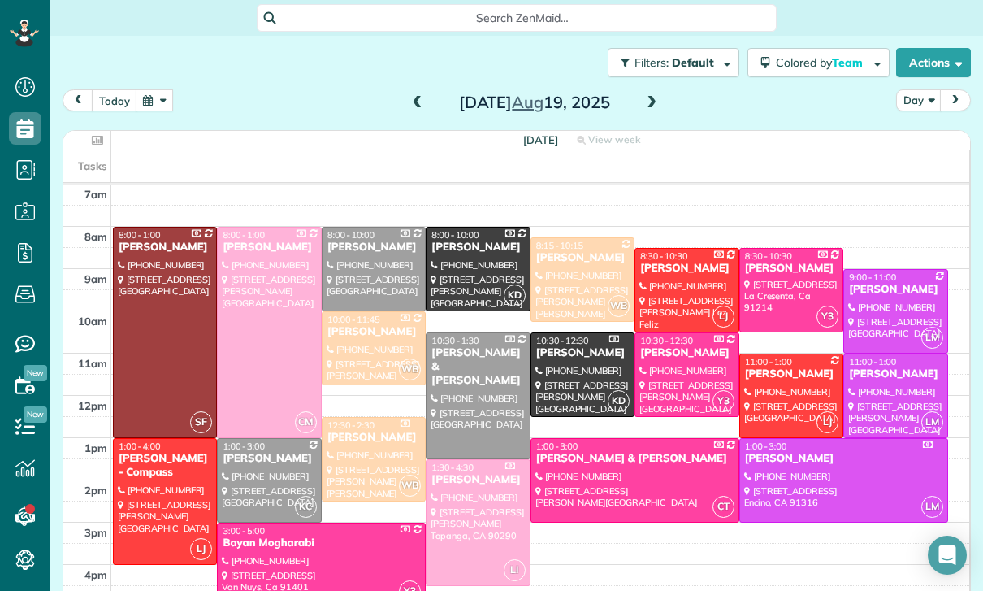
click at [160, 103] on button "button" at bounding box center [154, 100] width 37 height 22
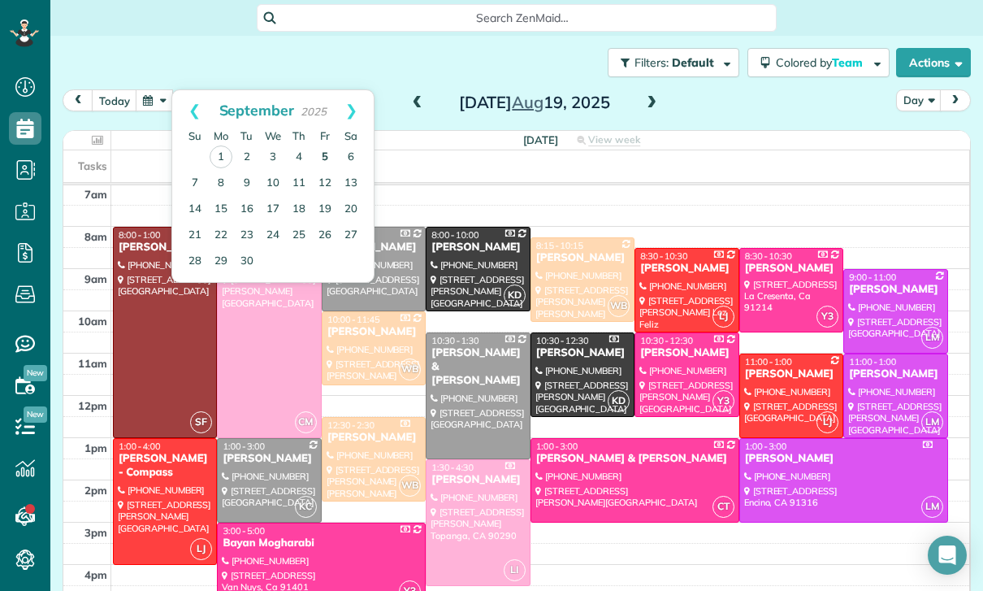
click at [328, 150] on link "5" at bounding box center [325, 158] width 26 height 26
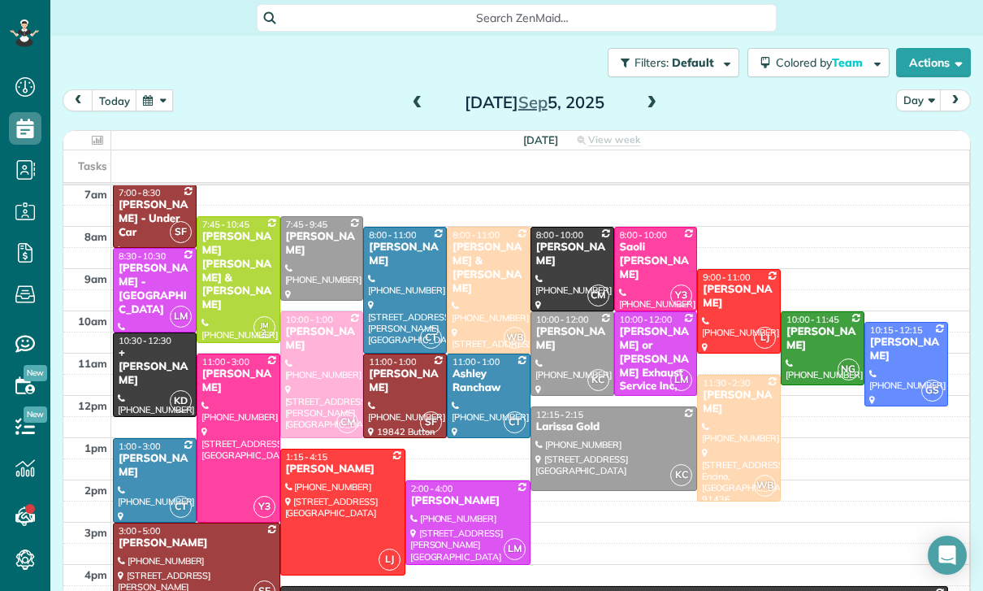
click at [160, 98] on button "button" at bounding box center [154, 100] width 37 height 22
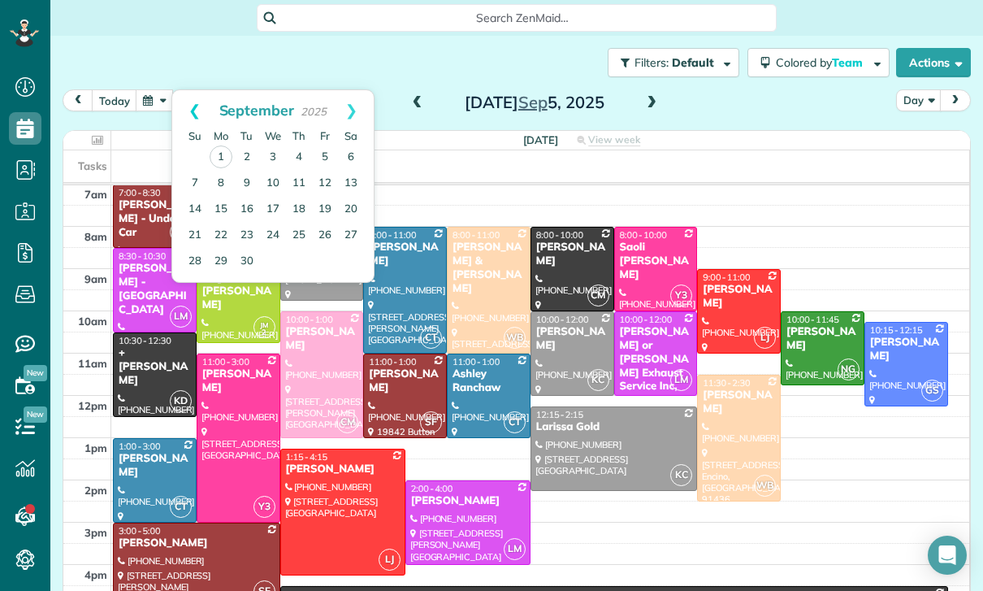
click at [189, 97] on link "Prev" at bounding box center [194, 110] width 45 height 41
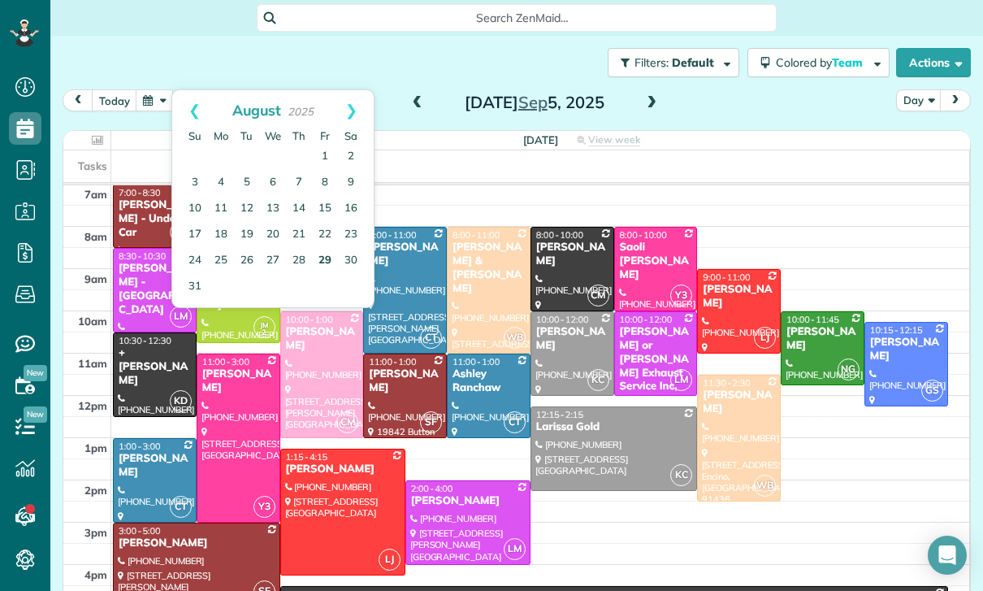
click at [323, 267] on link "29" at bounding box center [325, 261] width 26 height 26
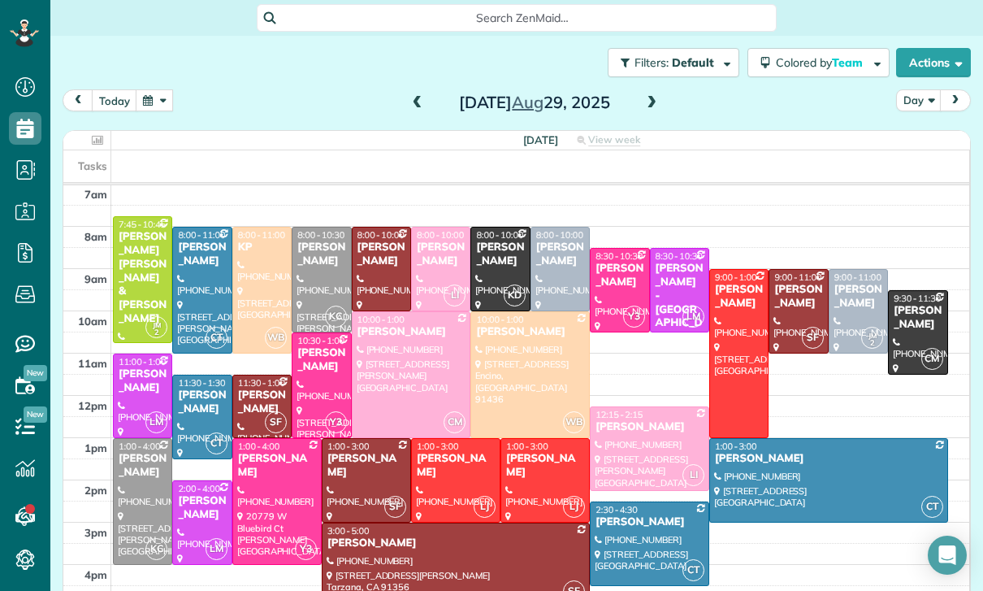
click at [152, 99] on button "button" at bounding box center [154, 100] width 37 height 22
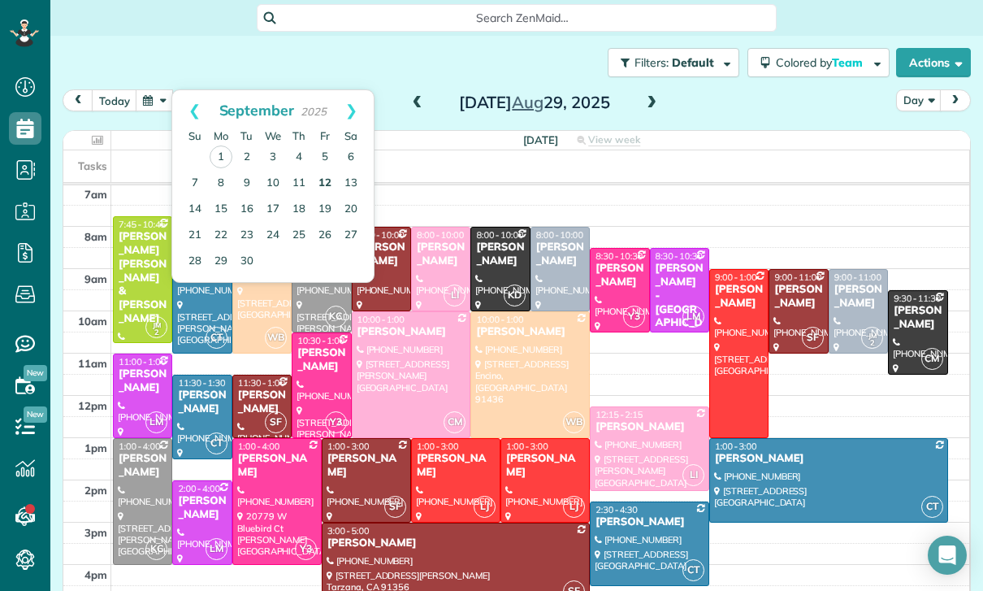
click at [325, 179] on link "12" at bounding box center [325, 184] width 26 height 26
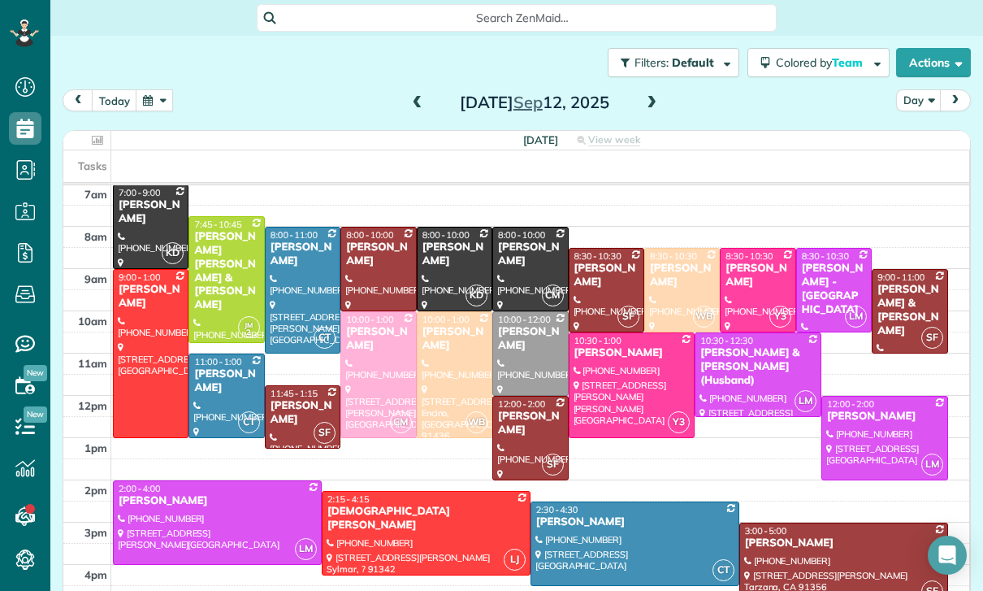
click at [166, 105] on button "button" at bounding box center [154, 100] width 37 height 22
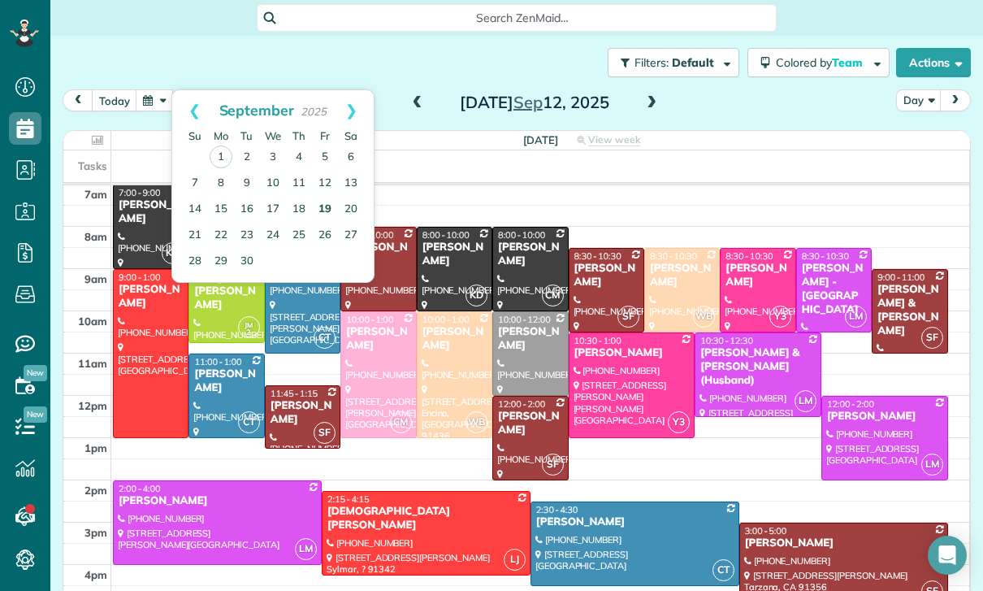
click at [324, 209] on link "19" at bounding box center [325, 210] width 26 height 26
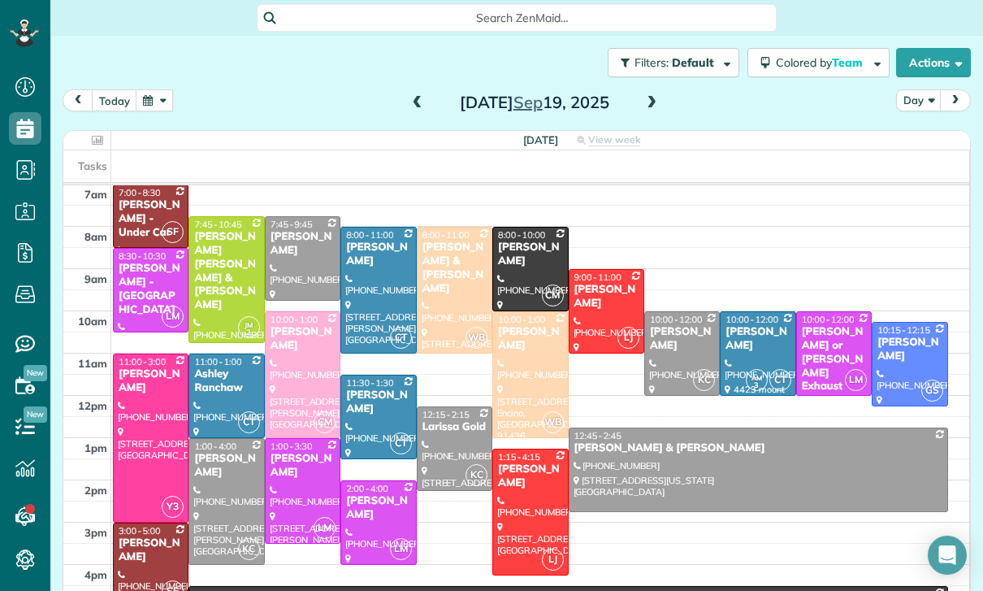
click at [163, 98] on button "button" at bounding box center [154, 100] width 37 height 22
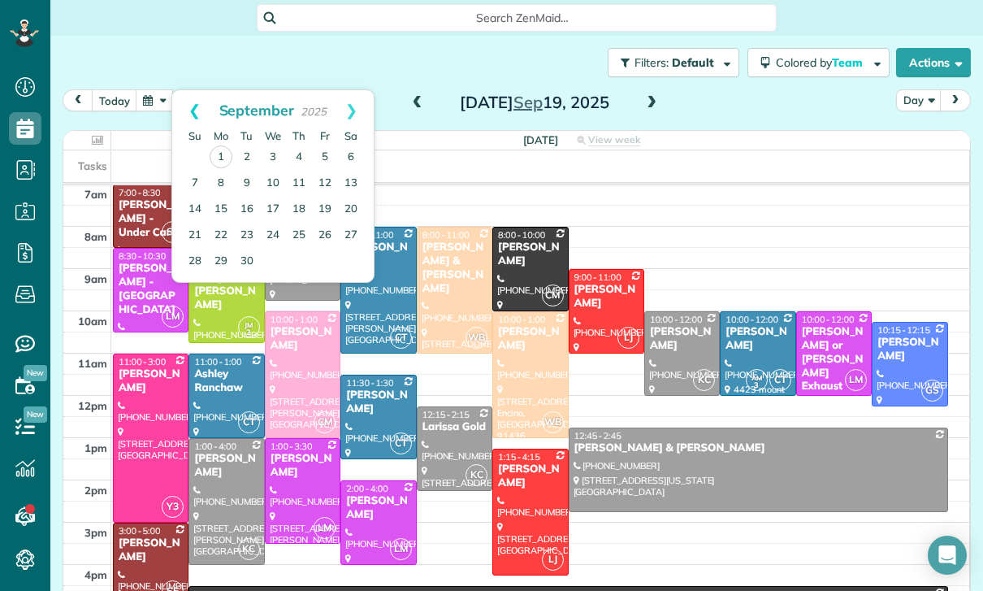
click at [194, 110] on link "Prev" at bounding box center [194, 110] width 45 height 41
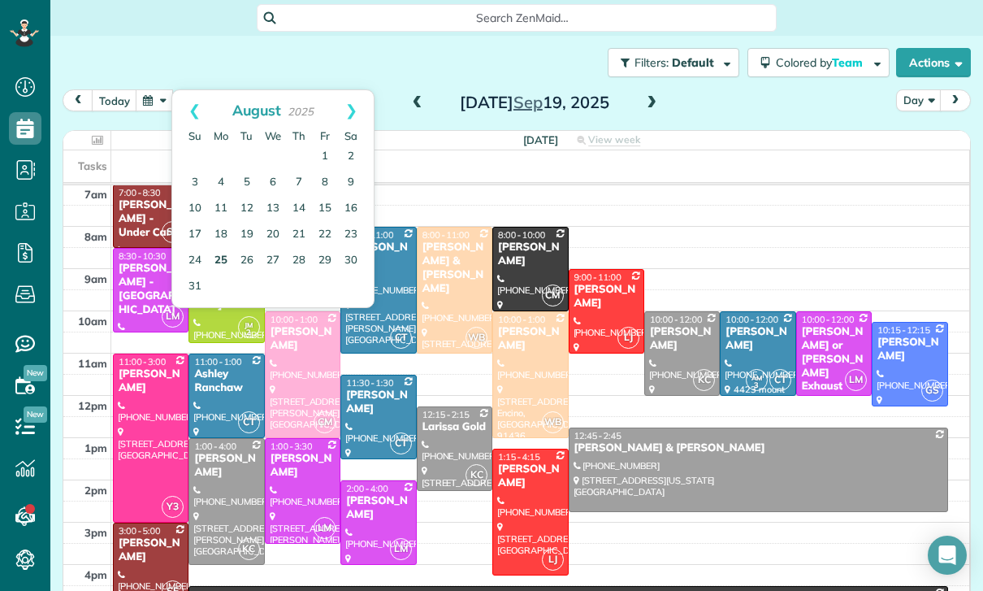
click at [233, 261] on link "25" at bounding box center [221, 261] width 26 height 26
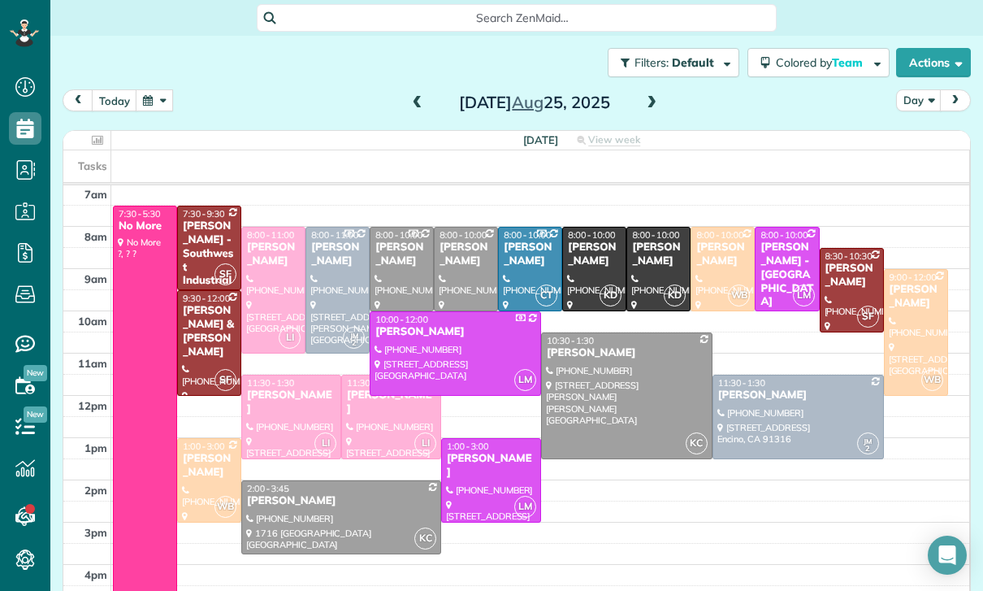
scroll to position [3, 0]
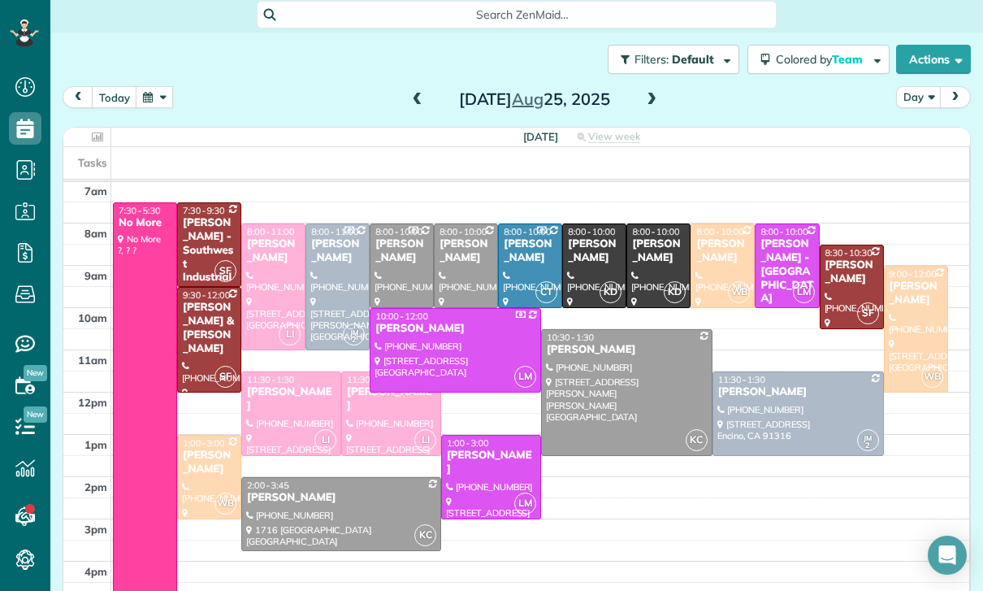
click at [654, 102] on span at bounding box center [652, 100] width 18 height 15
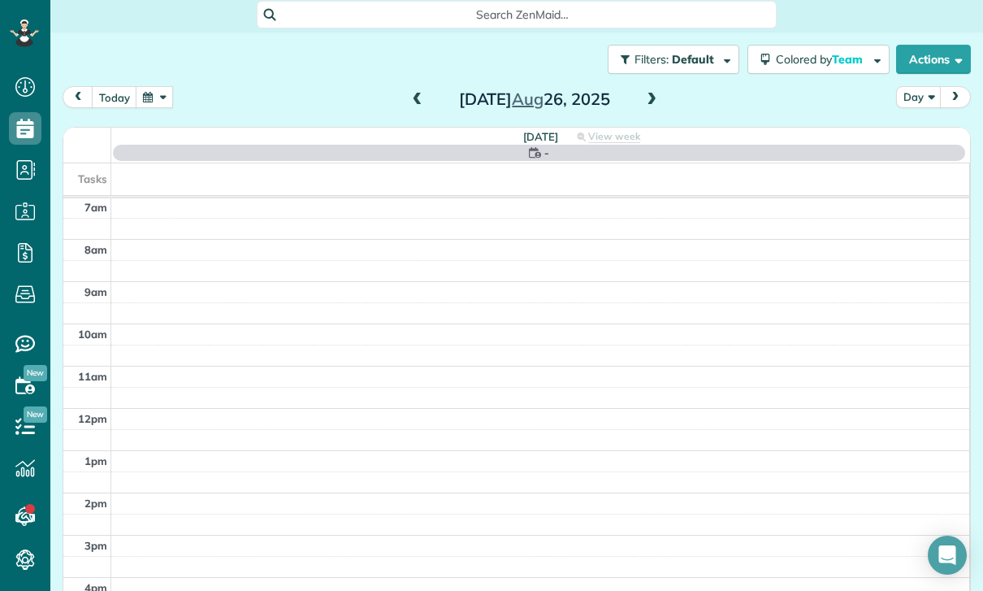
scroll to position [128, 0]
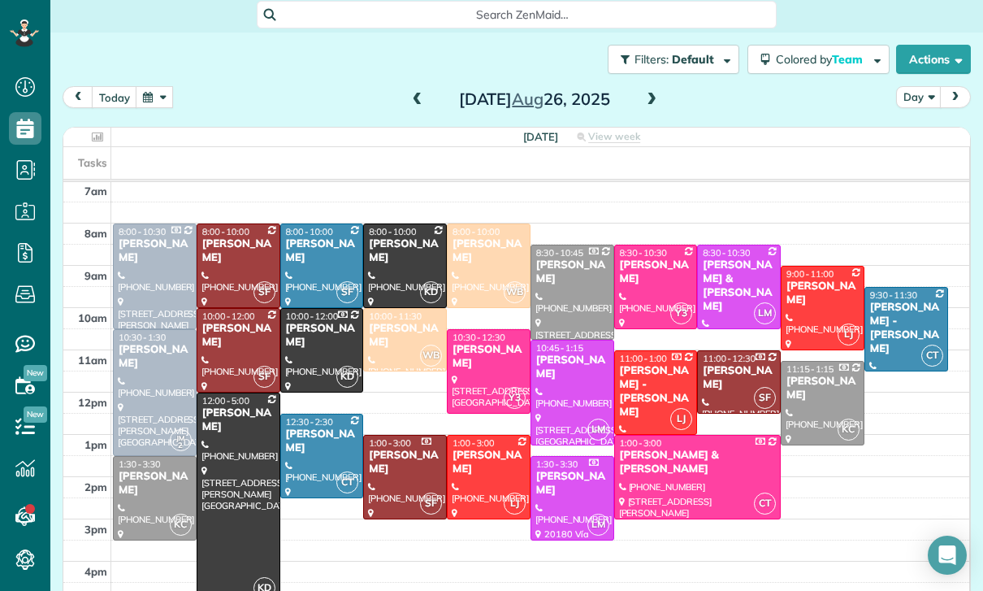
click at [242, 331] on div "[PERSON_NAME]" at bounding box center [239, 336] width 74 height 28
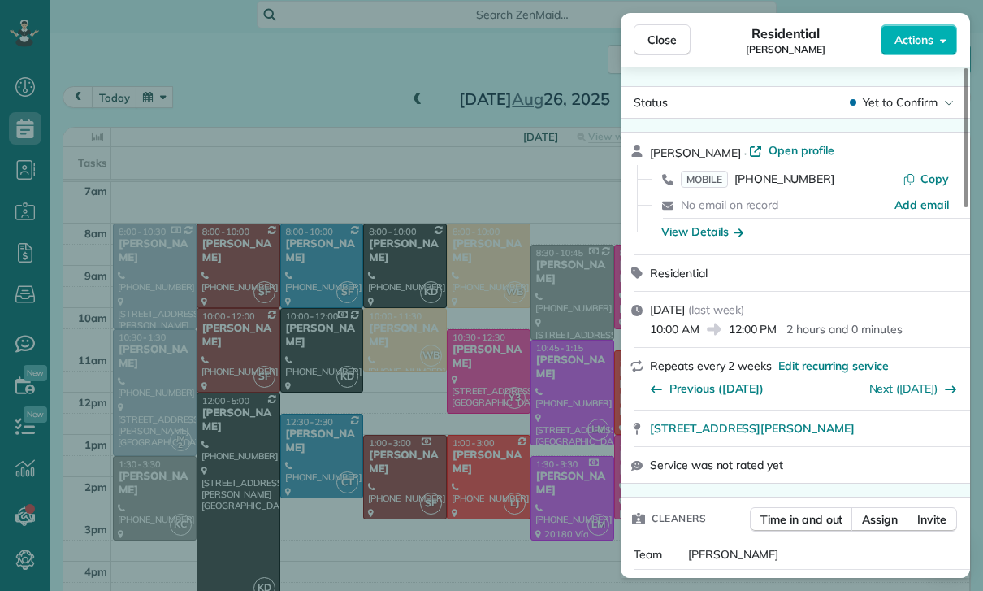
scroll to position [128, 0]
click at [216, 137] on div "Close Residential [PERSON_NAME] Actions Status Yet to Confirm [PERSON_NAME] · O…" at bounding box center [491, 295] width 983 height 591
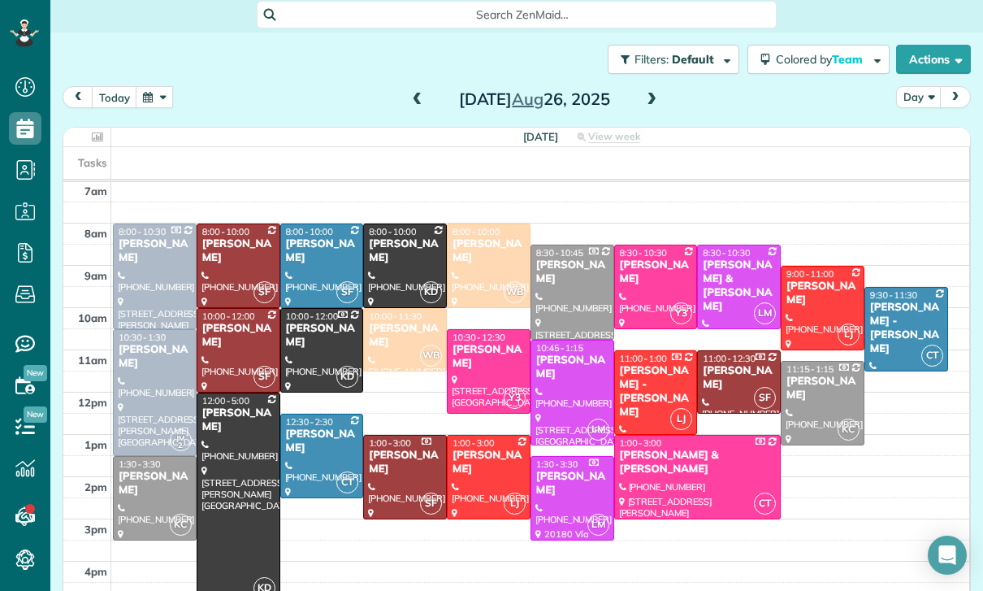
click at [152, 89] on button "button" at bounding box center [154, 97] width 37 height 22
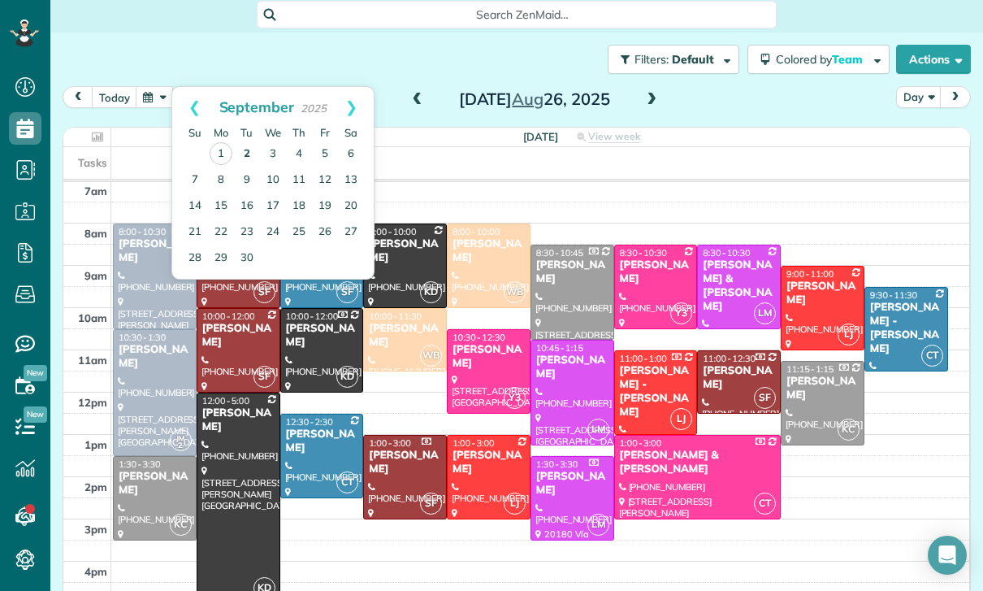
click at [239, 150] on link "2" at bounding box center [247, 154] width 26 height 26
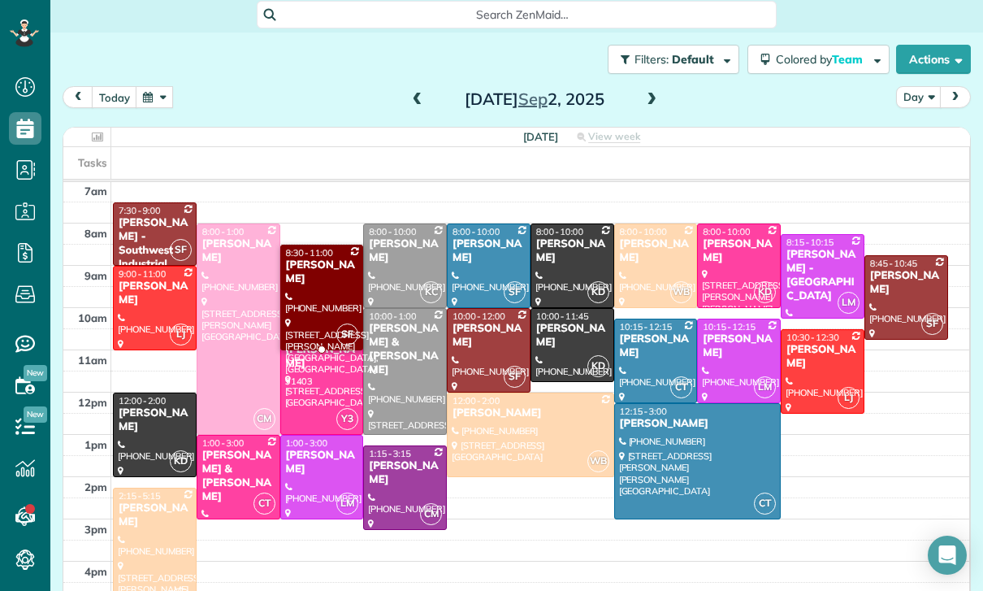
scroll to position [128, 0]
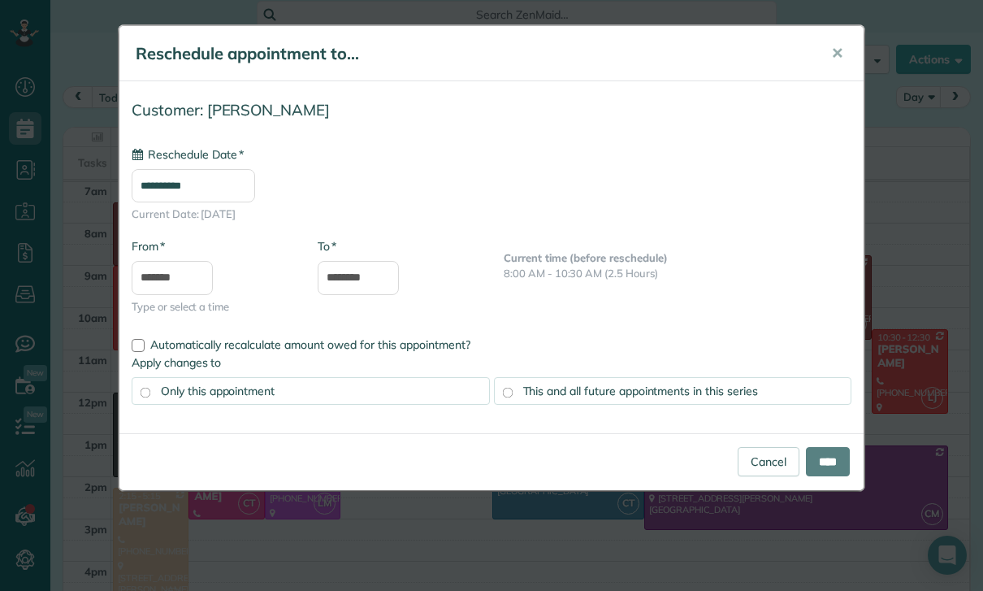
click at [230, 175] on input "**********" at bounding box center [194, 185] width 124 height 33
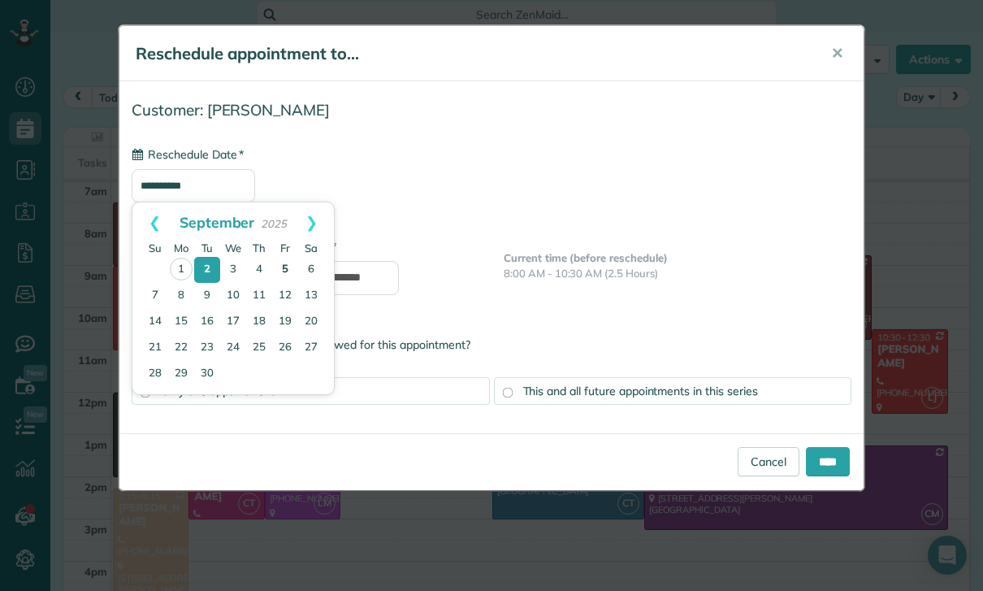
click at [288, 261] on link "5" at bounding box center [285, 270] width 26 height 26
type input "**********"
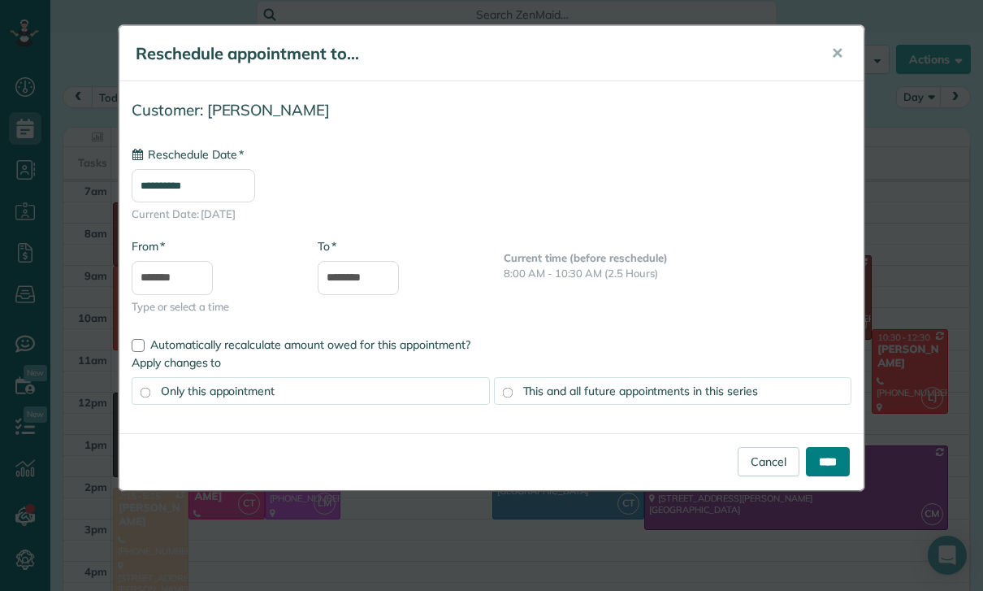
click at [823, 449] on input "****" at bounding box center [828, 461] width 44 height 29
